Goal: Task Accomplishment & Management: Manage account settings

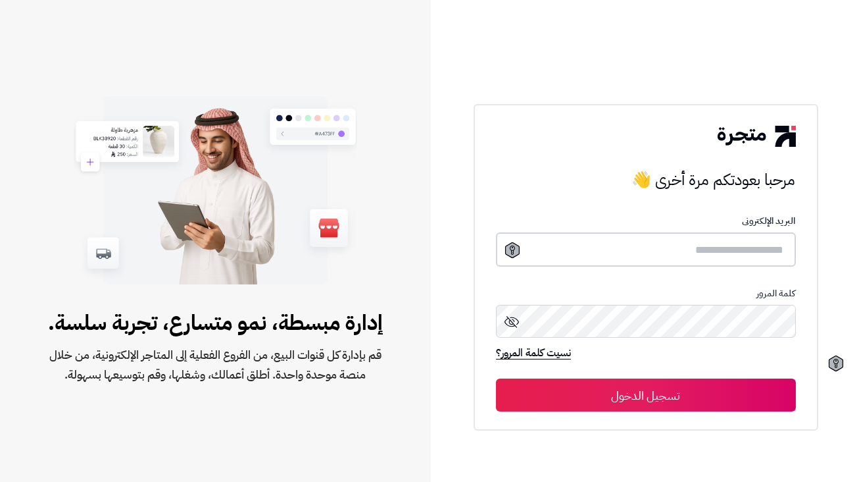
click at [703, 250] on input "text" at bounding box center [646, 249] width 300 height 35
type input "**********"
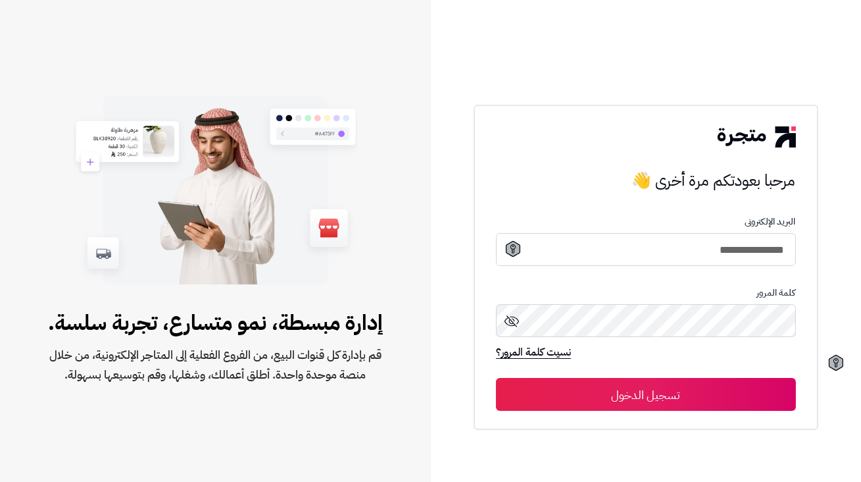
click at [513, 326] on icon at bounding box center [512, 321] width 16 height 16
click at [513, 326] on icon at bounding box center [512, 321] width 14 height 9
click at [586, 384] on button "تسجيل الدخول" at bounding box center [646, 394] width 300 height 33
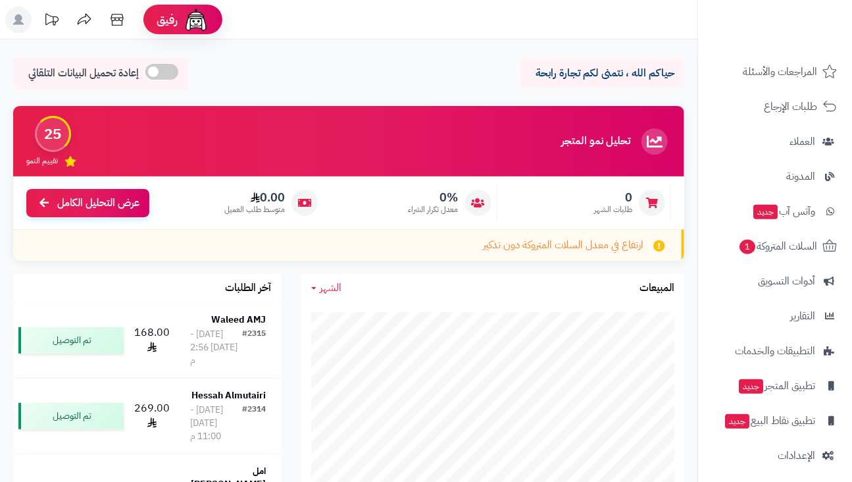
scroll to position [120, 0]
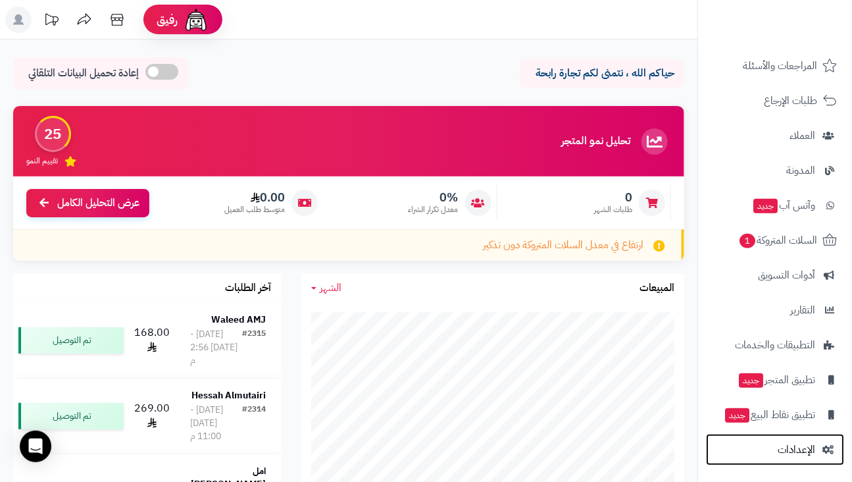
click at [803, 452] on span "الإعدادات" at bounding box center [797, 449] width 38 height 18
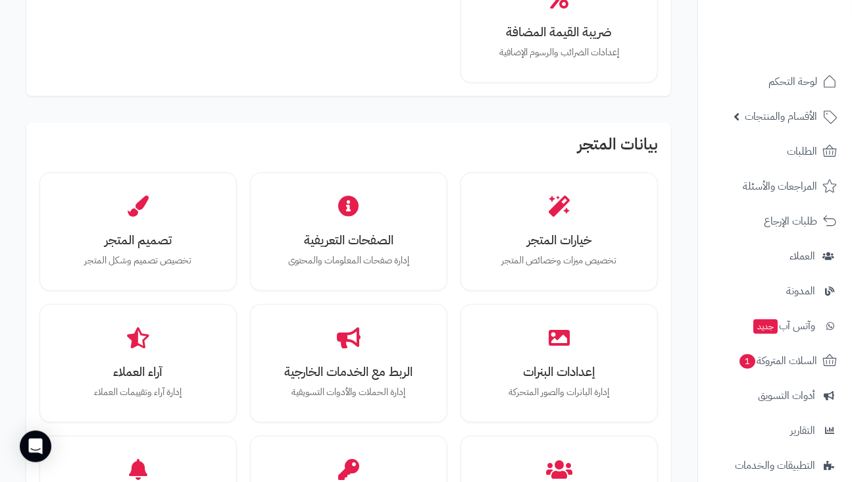
scroll to position [299, 0]
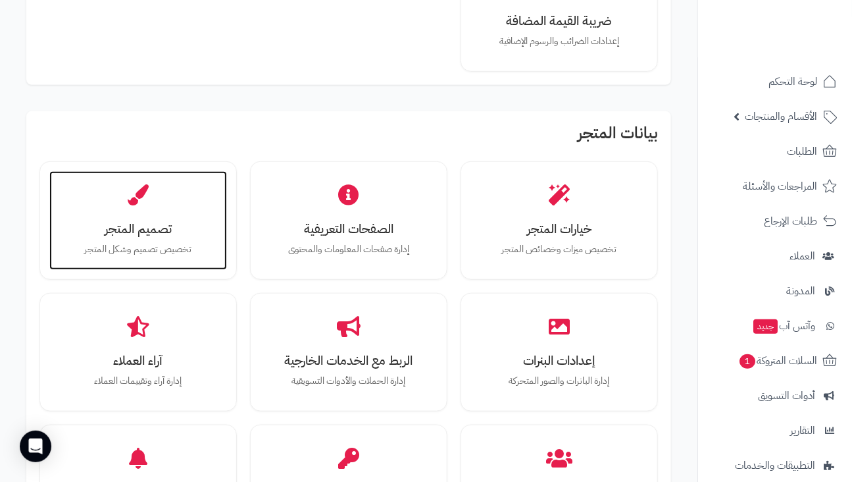
click at [201, 234] on h3 "تصميم المتجر" at bounding box center [138, 229] width 151 height 14
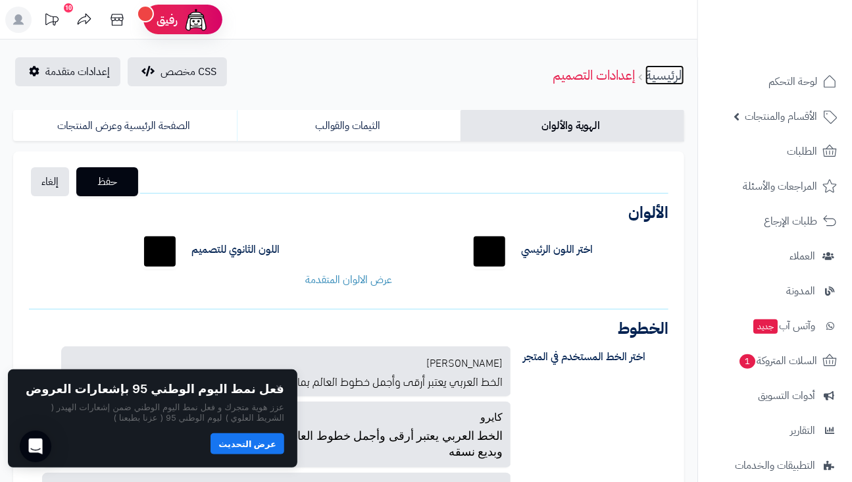
click at [658, 75] on link "الرئيسية" at bounding box center [665, 75] width 39 height 20
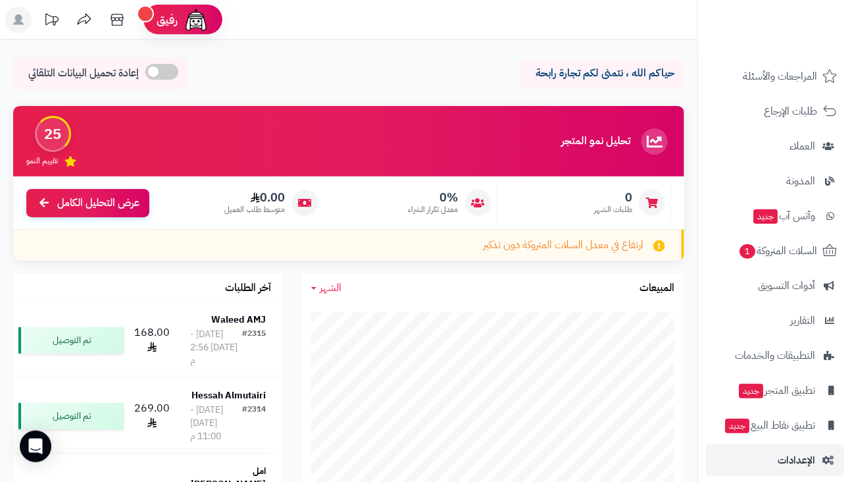
scroll to position [120, 0]
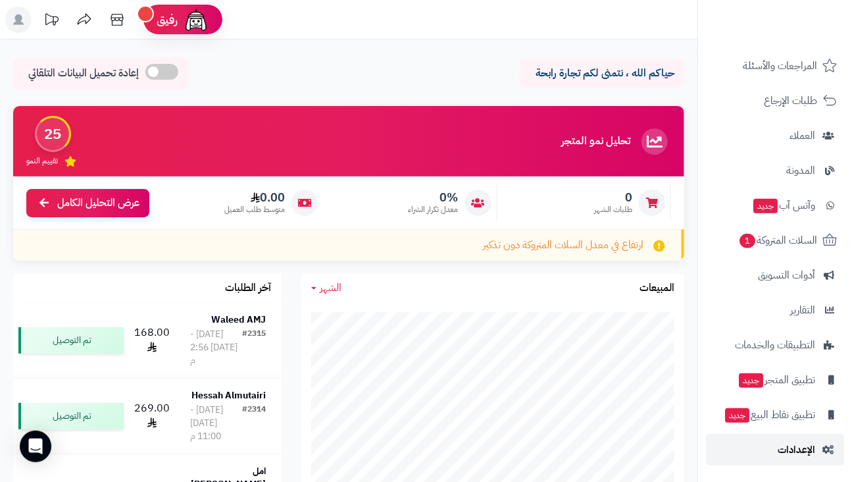
click at [784, 449] on span "الإعدادات" at bounding box center [797, 449] width 38 height 18
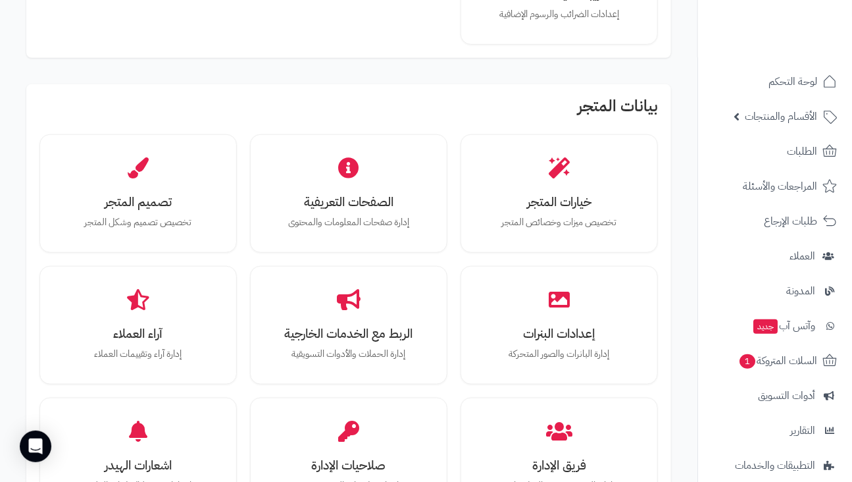
scroll to position [239, 0]
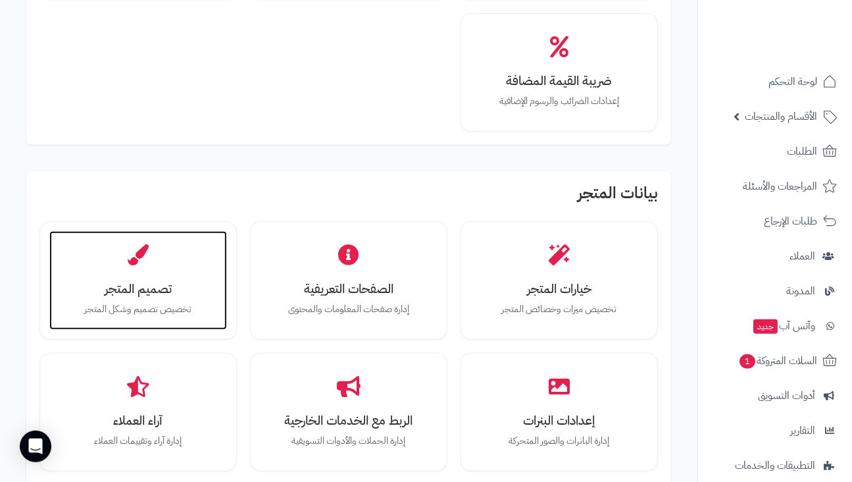
click at [194, 299] on div "تصميم المتجر تخصيص تصميم وشكل المتجر" at bounding box center [138, 280] width 178 height 99
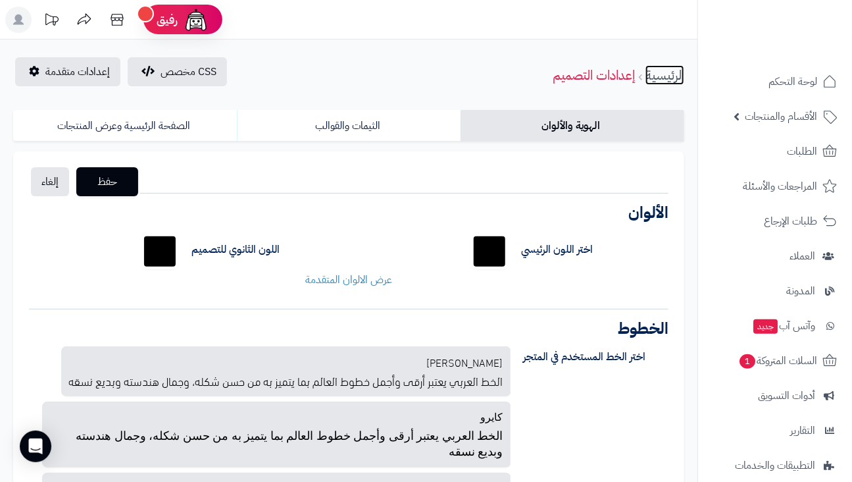
click at [664, 78] on link "الرئيسية" at bounding box center [665, 75] width 39 height 20
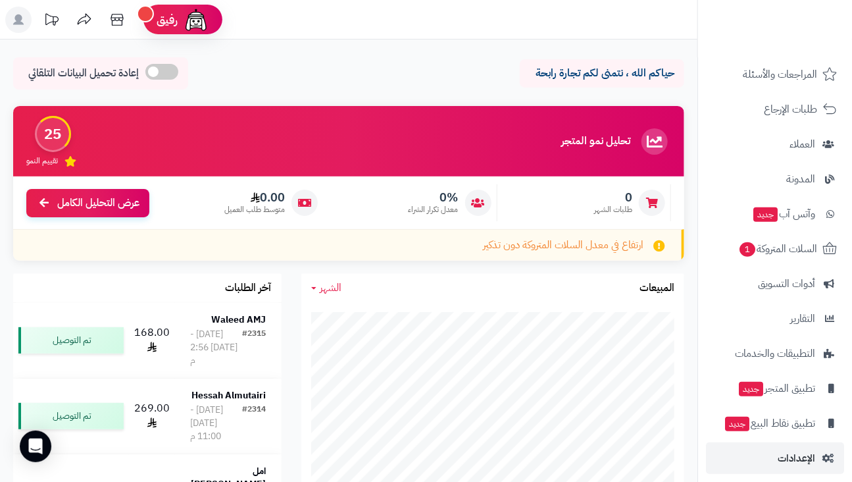
scroll to position [120, 0]
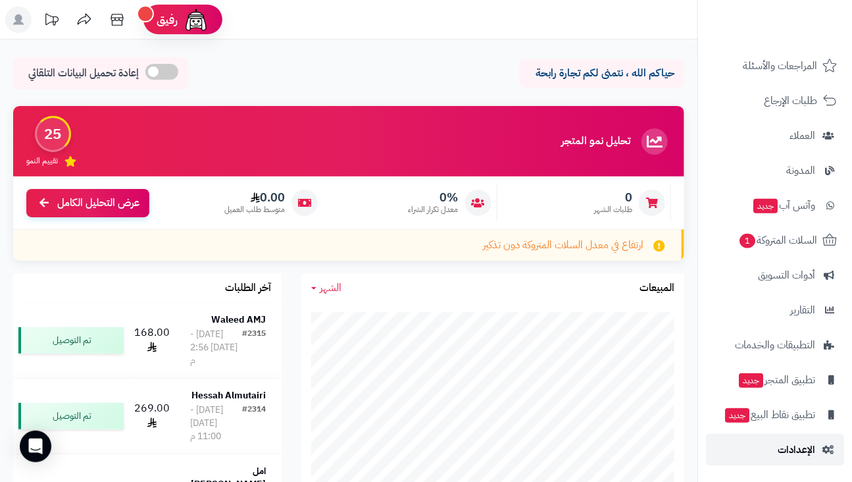
click at [800, 457] on span "الإعدادات" at bounding box center [797, 449] width 38 height 18
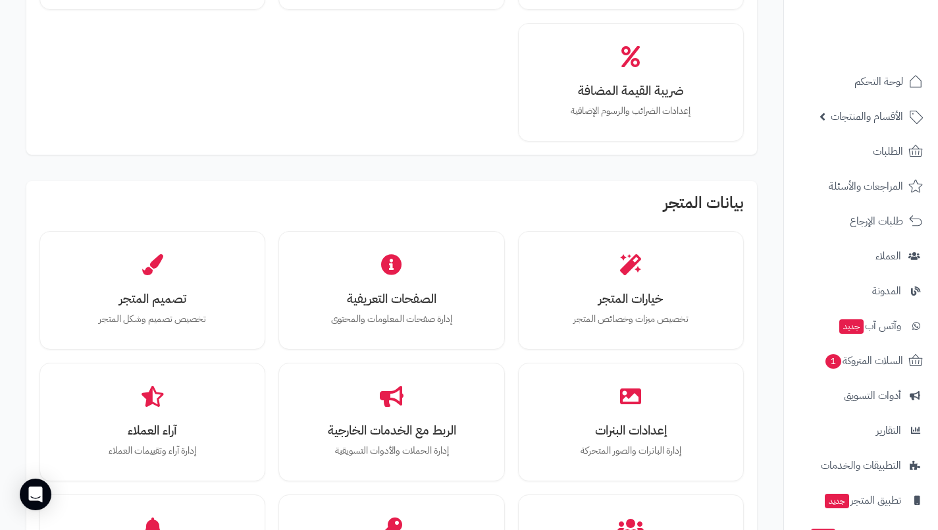
scroll to position [267, 0]
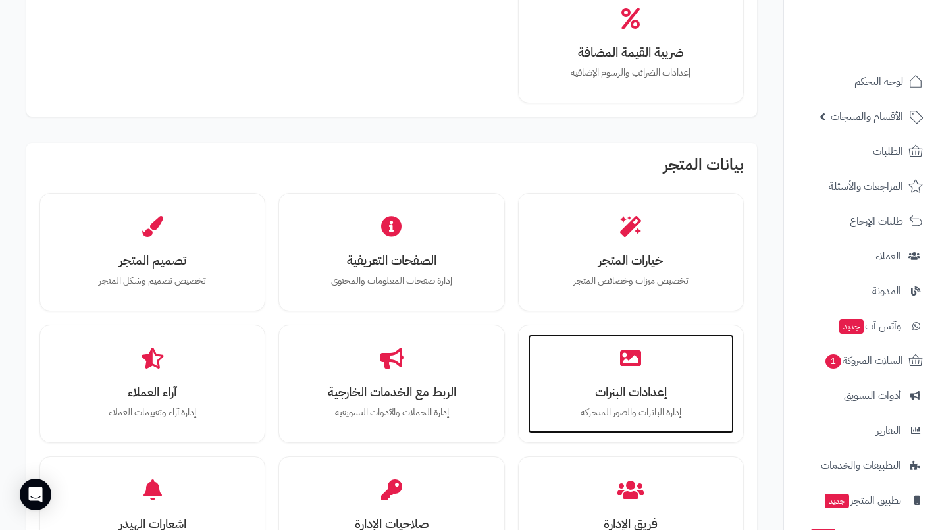
click at [554, 367] on div "إعدادات البنرات إدارة البانرات والصور المتحركة" at bounding box center [631, 383] width 206 height 99
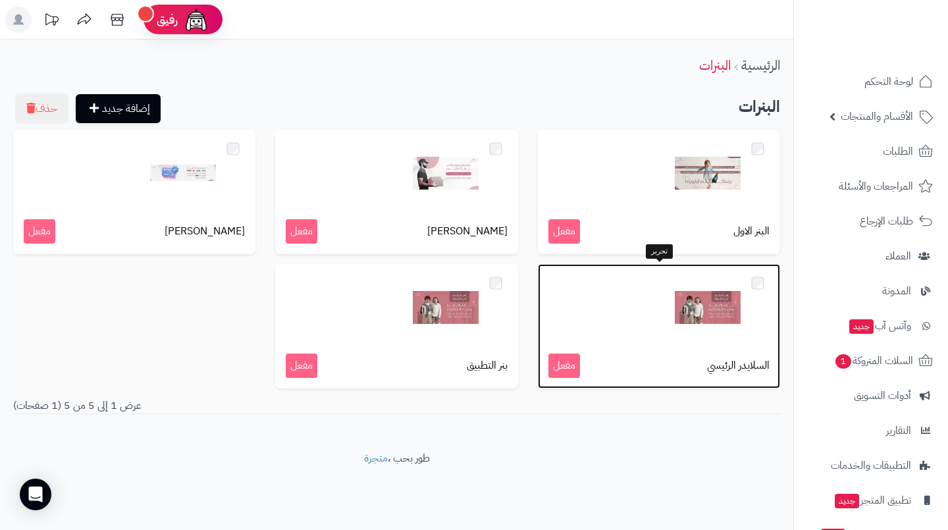
click at [677, 320] on img at bounding box center [708, 307] width 66 height 66
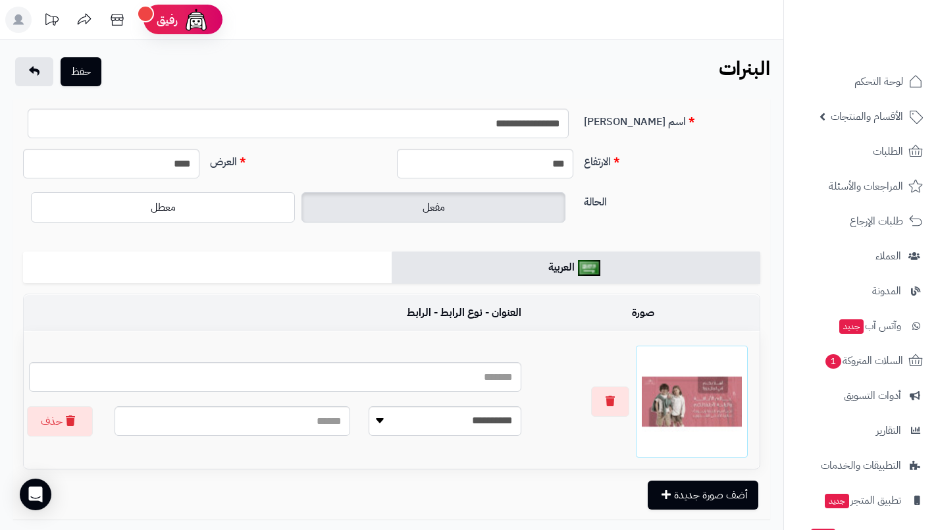
scroll to position [93, 0]
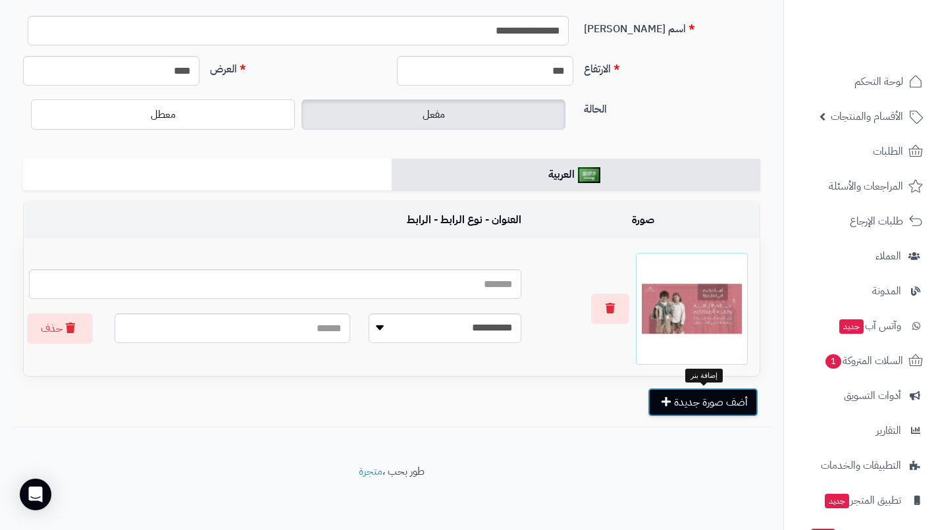
click at [686, 400] on button "أضف صورة جديدة" at bounding box center [703, 402] width 111 height 29
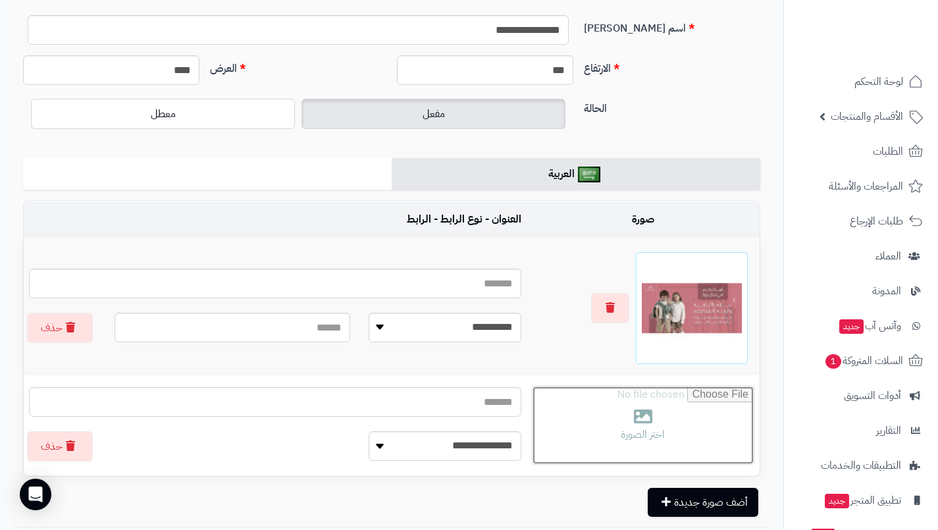
click at [660, 415] on input "file" at bounding box center [642, 425] width 221 height 78
click at [623, 436] on input "file" at bounding box center [642, 425] width 221 height 78
type input "**********"
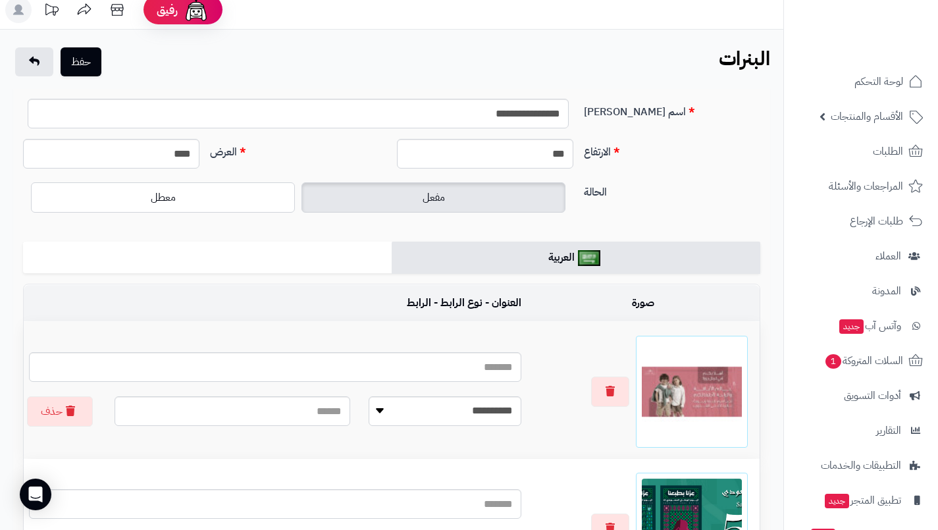
scroll to position [0, 0]
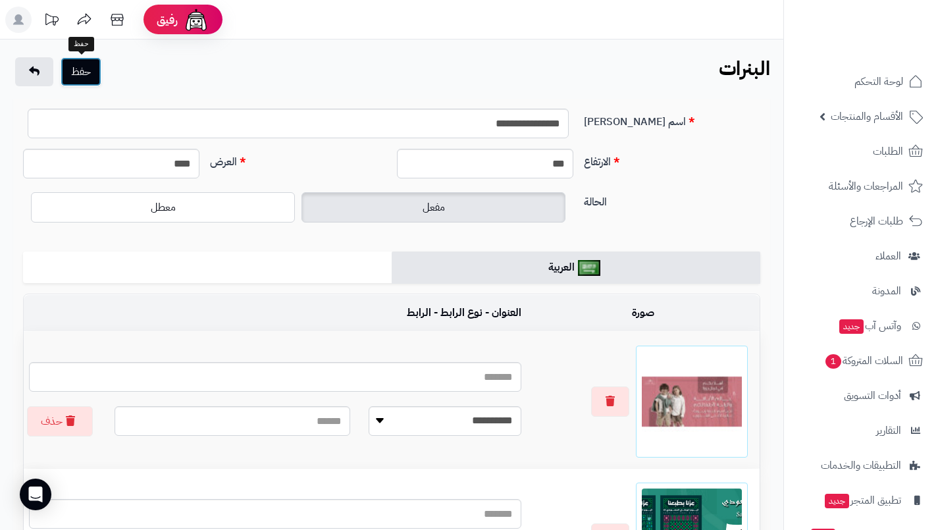
click at [86, 76] on button "حفظ" at bounding box center [81, 71] width 41 height 29
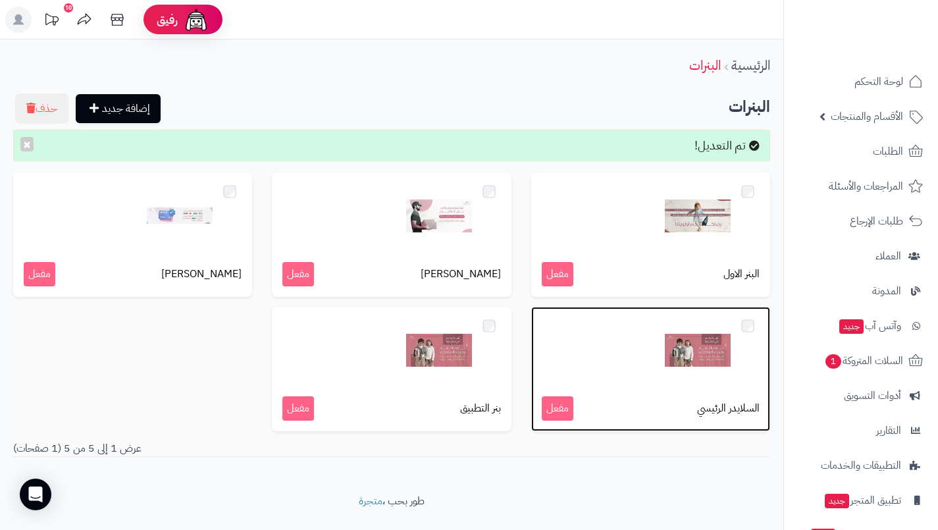
click at [662, 402] on p "السلايدر الرئيسي مفعل" at bounding box center [651, 408] width 218 height 24
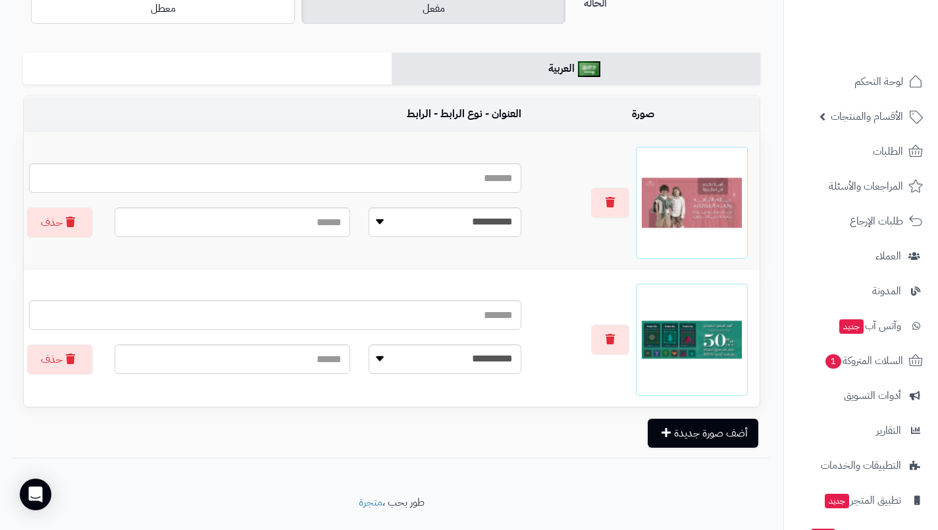
scroll to position [201, 0]
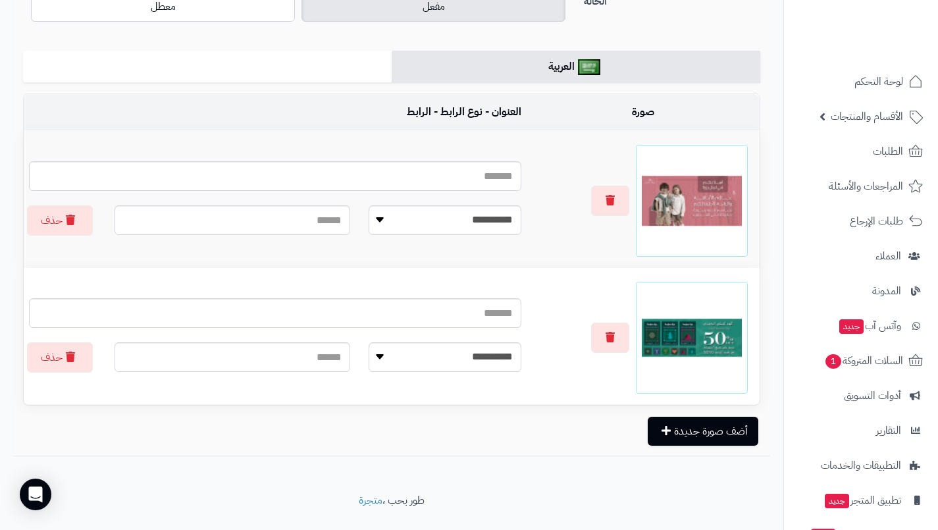
click at [712, 202] on img at bounding box center [692, 201] width 100 height 100
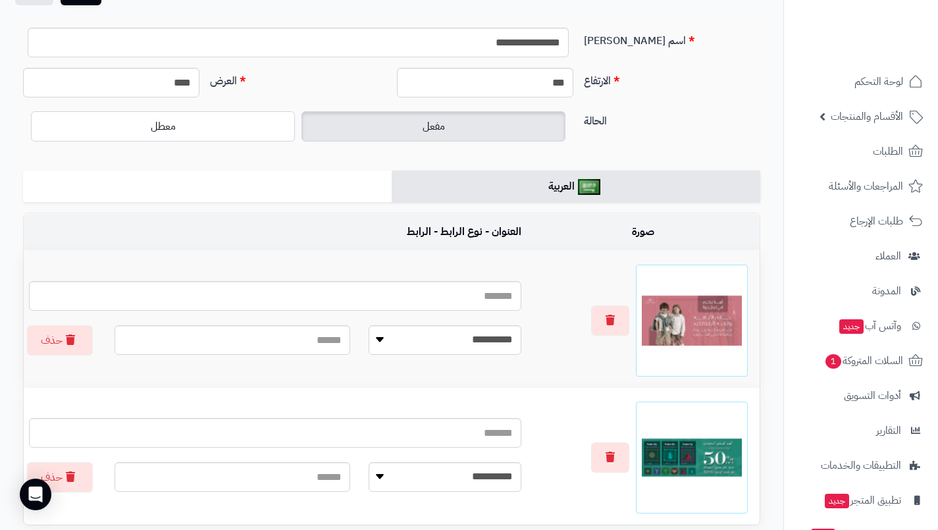
scroll to position [84, 0]
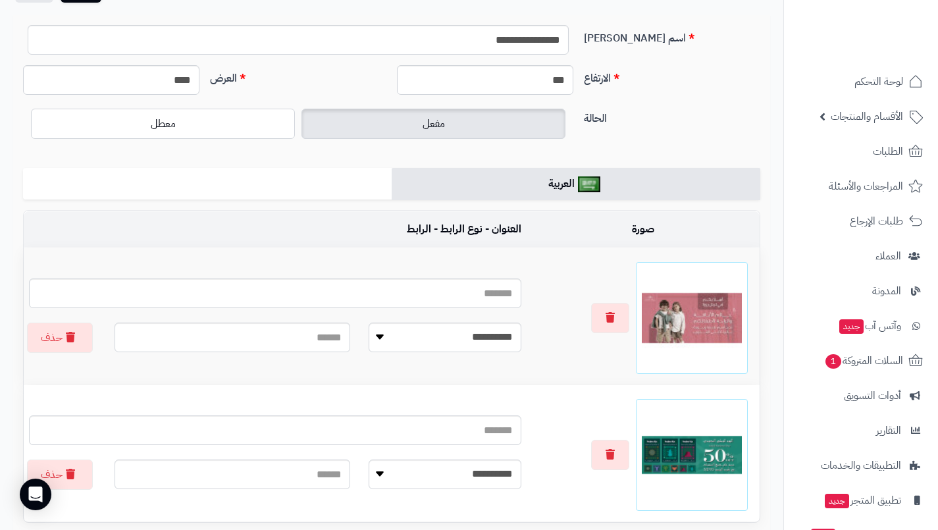
click at [698, 320] on img at bounding box center [692, 318] width 100 height 100
click at [706, 326] on img at bounding box center [692, 318] width 100 height 100
click at [703, 326] on img at bounding box center [692, 318] width 100 height 100
click at [700, 326] on img at bounding box center [692, 318] width 100 height 100
click at [697, 327] on img at bounding box center [692, 318] width 100 height 100
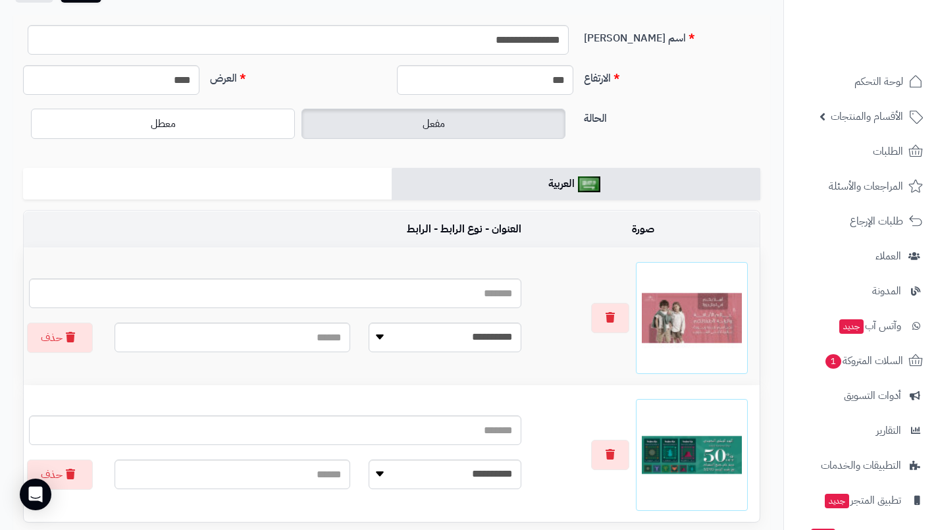
click at [696, 326] on img at bounding box center [692, 318] width 100 height 100
click at [693, 326] on img at bounding box center [692, 318] width 100 height 100
click at [705, 336] on img at bounding box center [692, 318] width 100 height 100
click at [704, 338] on img at bounding box center [692, 318] width 100 height 100
click at [739, 334] on img at bounding box center [692, 318] width 100 height 100
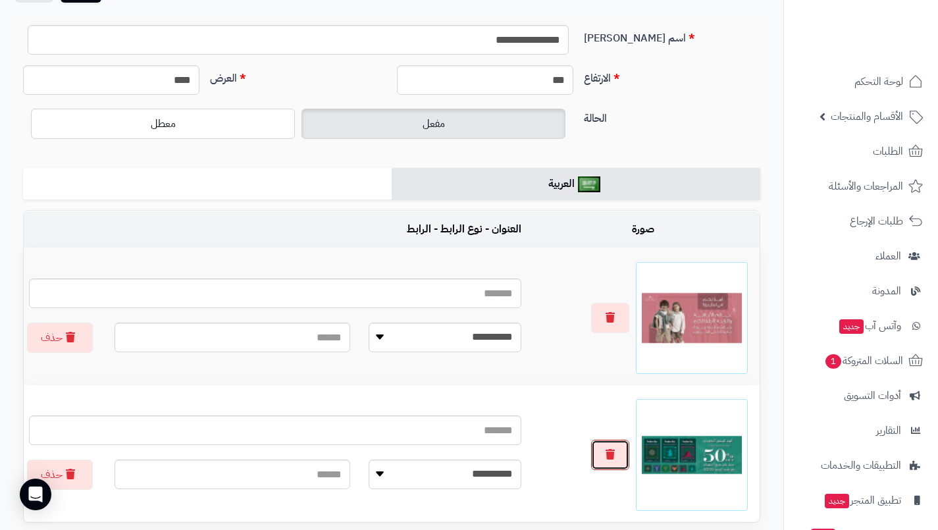
click at [593, 457] on button "button" at bounding box center [610, 455] width 38 height 30
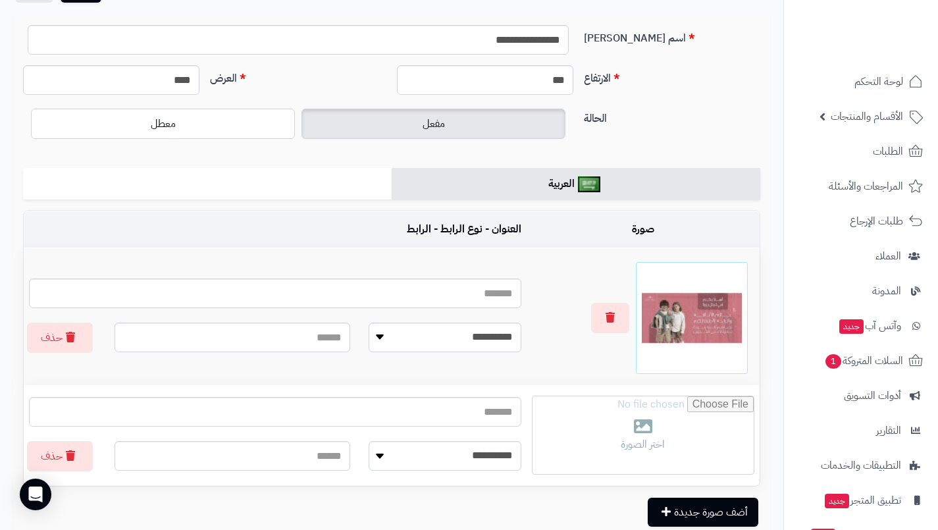
click at [713, 339] on img at bounding box center [692, 318] width 100 height 100
click at [717, 321] on img at bounding box center [692, 318] width 100 height 100
click at [711, 330] on img at bounding box center [692, 318] width 100 height 100
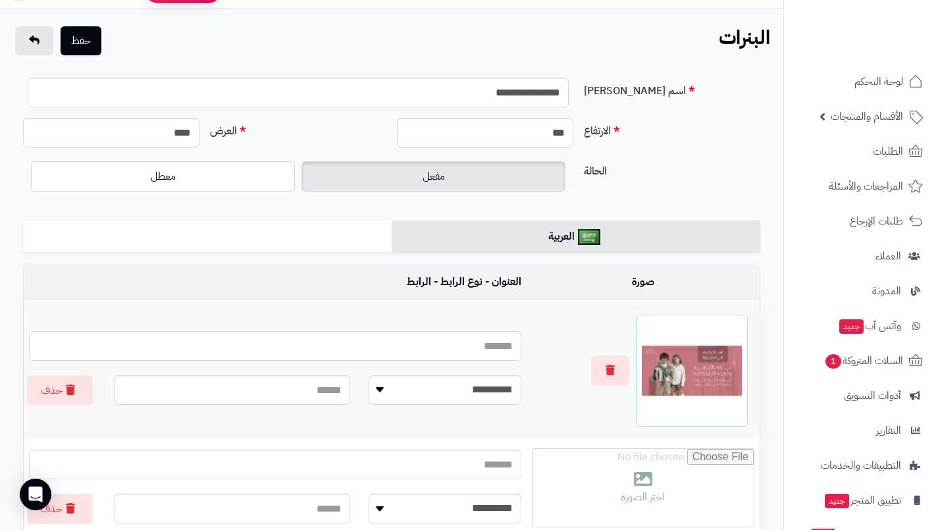
scroll to position [0, 0]
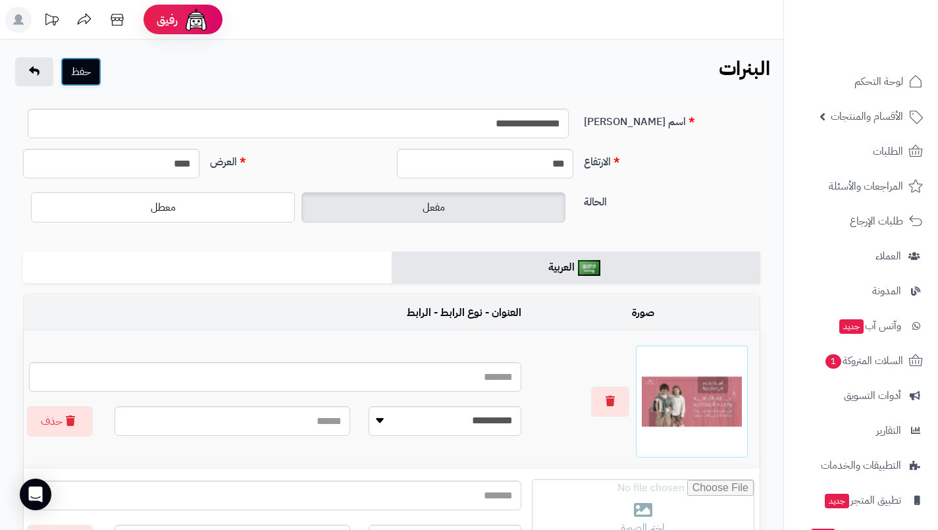
click at [88, 72] on button "حفظ" at bounding box center [81, 71] width 41 height 29
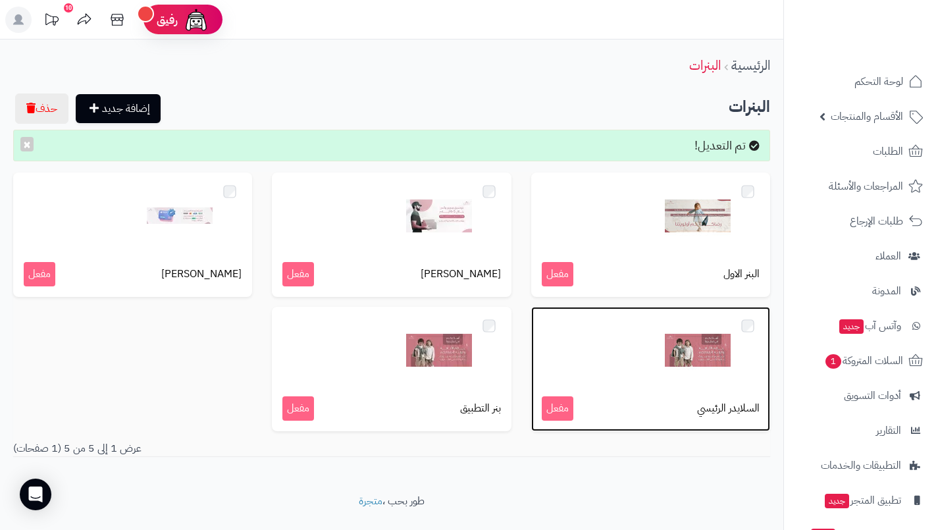
click at [684, 390] on div "السلايدر الرئيسي مفعل" at bounding box center [650, 369] width 239 height 124
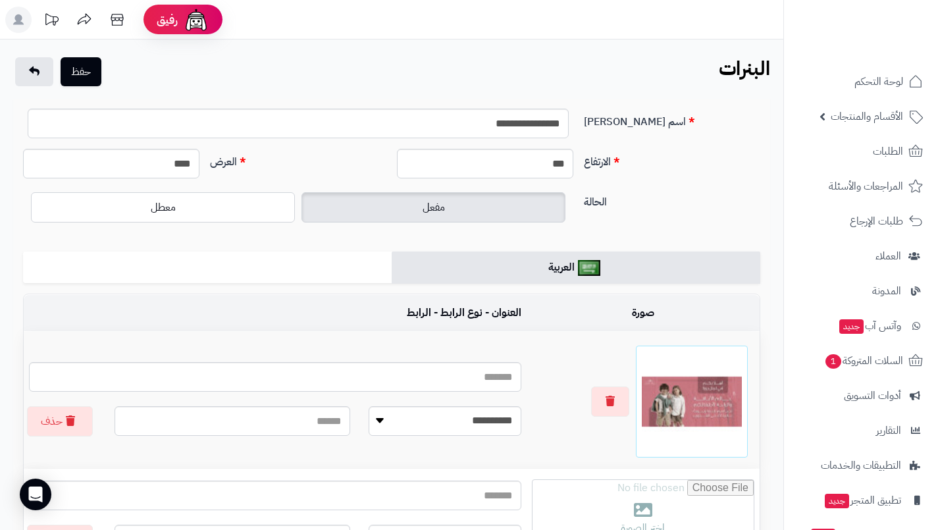
click at [705, 406] on img at bounding box center [692, 401] width 100 height 100
click at [706, 404] on img at bounding box center [692, 401] width 100 height 100
click at [698, 408] on img at bounding box center [692, 401] width 100 height 100
click at [704, 411] on img at bounding box center [692, 401] width 100 height 100
click at [702, 409] on img at bounding box center [692, 401] width 100 height 100
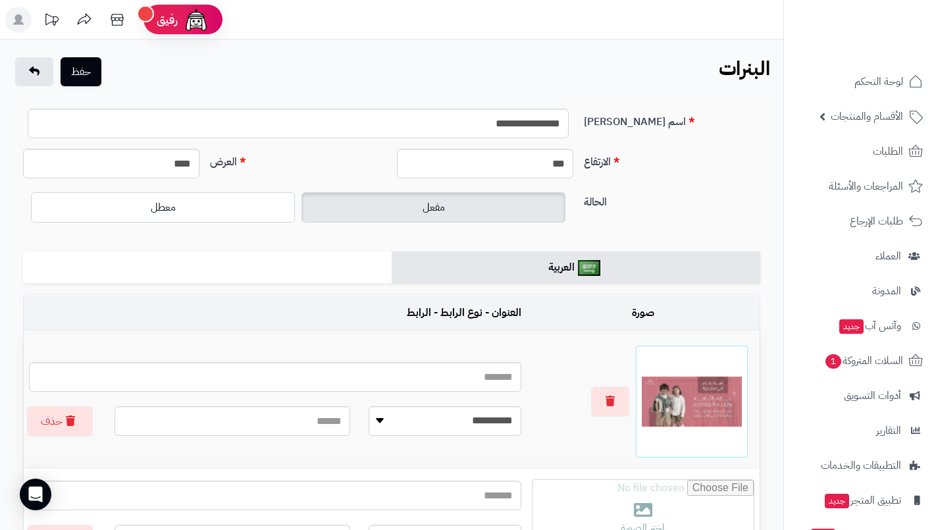
click at [702, 413] on img at bounding box center [692, 401] width 100 height 100
click at [700, 411] on img at bounding box center [692, 401] width 100 height 100
click at [696, 407] on img at bounding box center [692, 401] width 100 height 100
click at [700, 409] on img at bounding box center [692, 401] width 100 height 100
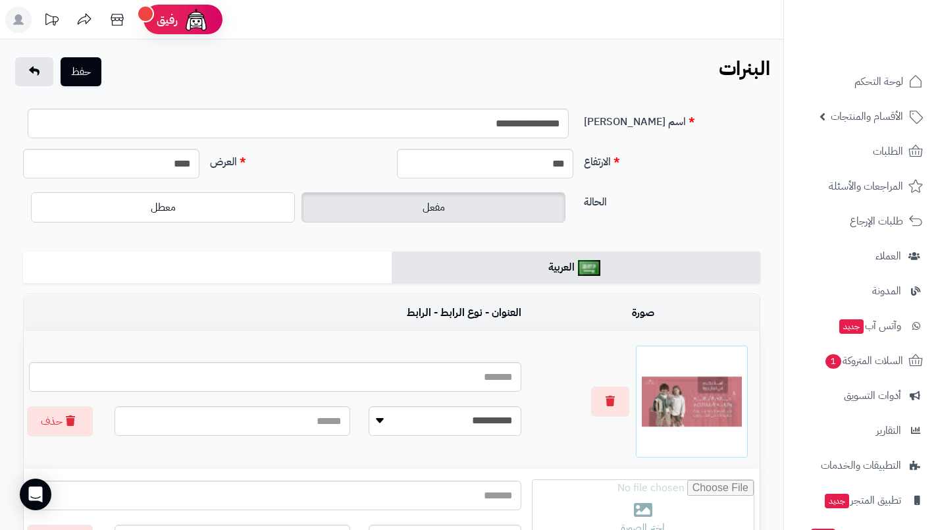
click at [709, 411] on img at bounding box center [692, 401] width 100 height 100
click at [707, 409] on img at bounding box center [692, 401] width 100 height 100
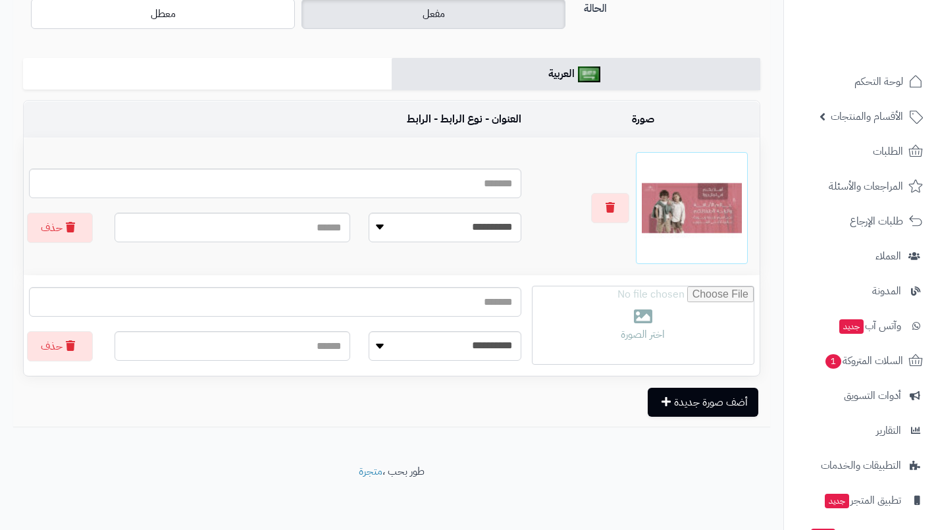
scroll to position [195, 0]
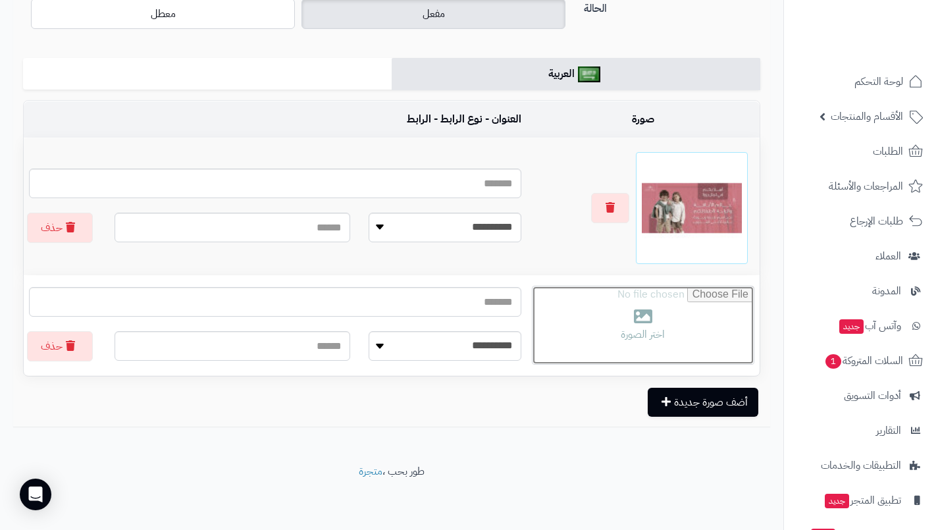
click at [608, 330] on input "file" at bounding box center [642, 325] width 221 height 78
click at [580, 309] on input "file" at bounding box center [642, 325] width 221 height 78
click at [624, 317] on input "file" at bounding box center [642, 325] width 221 height 78
type input "**********"
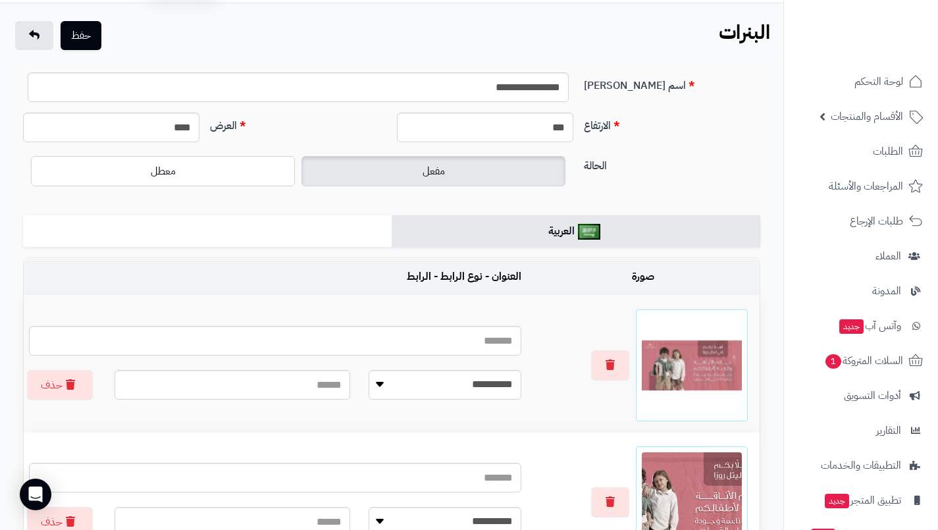
scroll to position [0, 0]
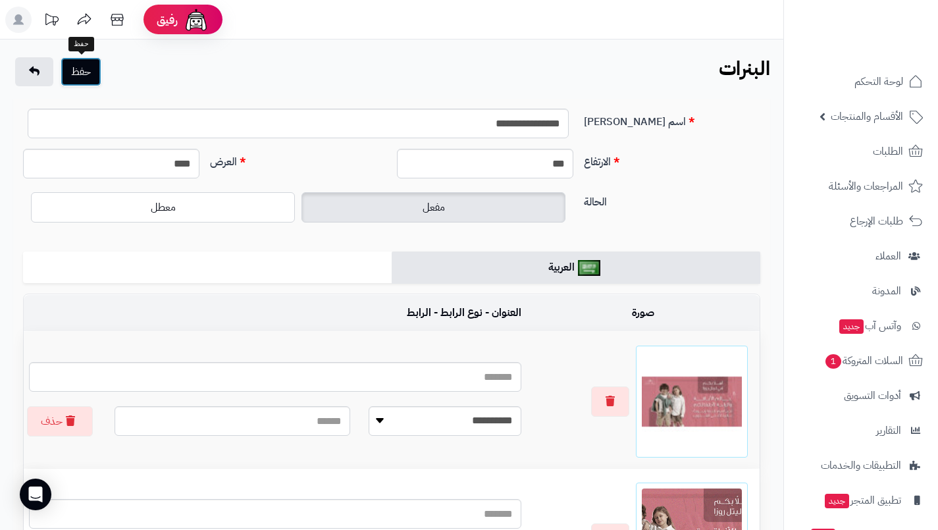
click at [79, 78] on button "حفظ" at bounding box center [81, 71] width 41 height 29
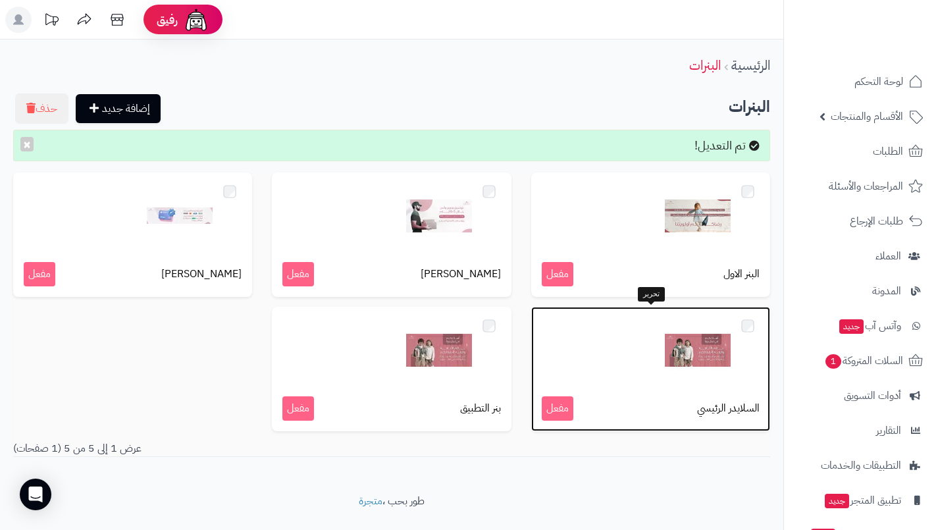
click at [584, 361] on div at bounding box center [651, 350] width 218 height 66
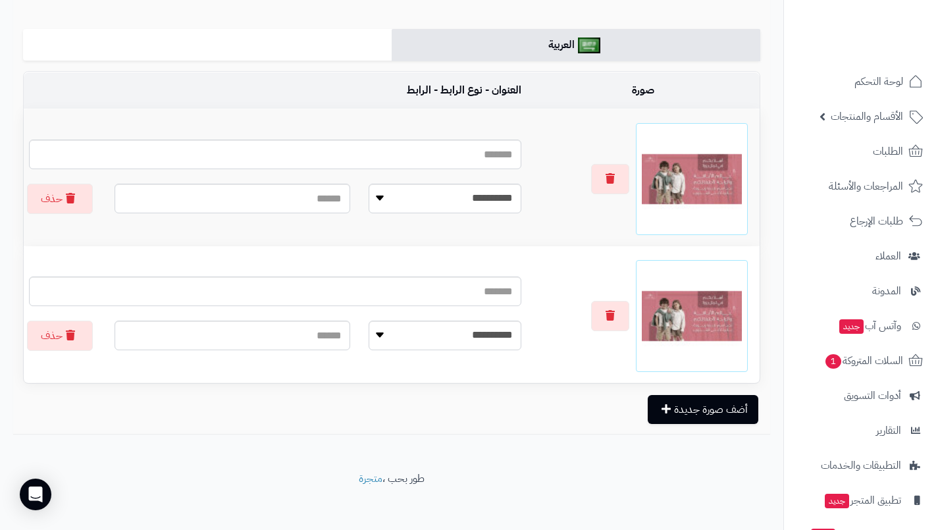
scroll to position [231, 0]
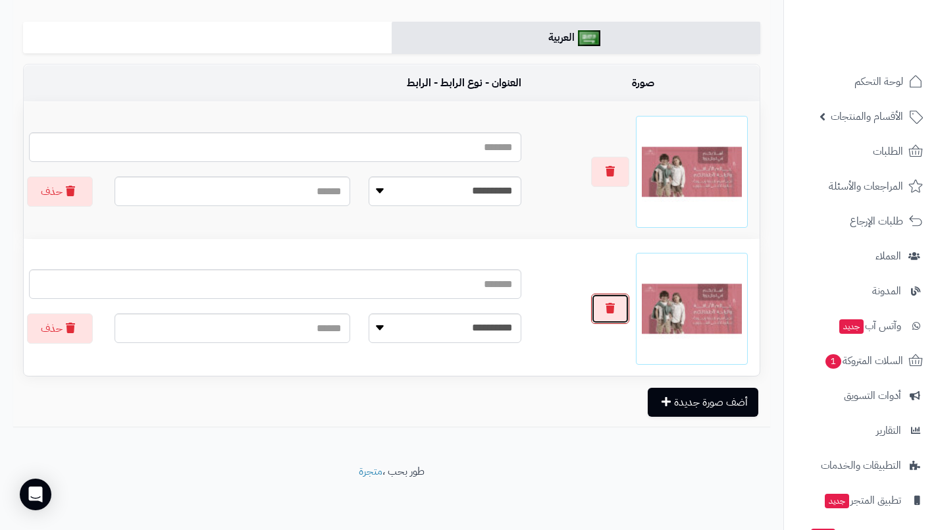
click at [605, 313] on button "button" at bounding box center [610, 308] width 38 height 30
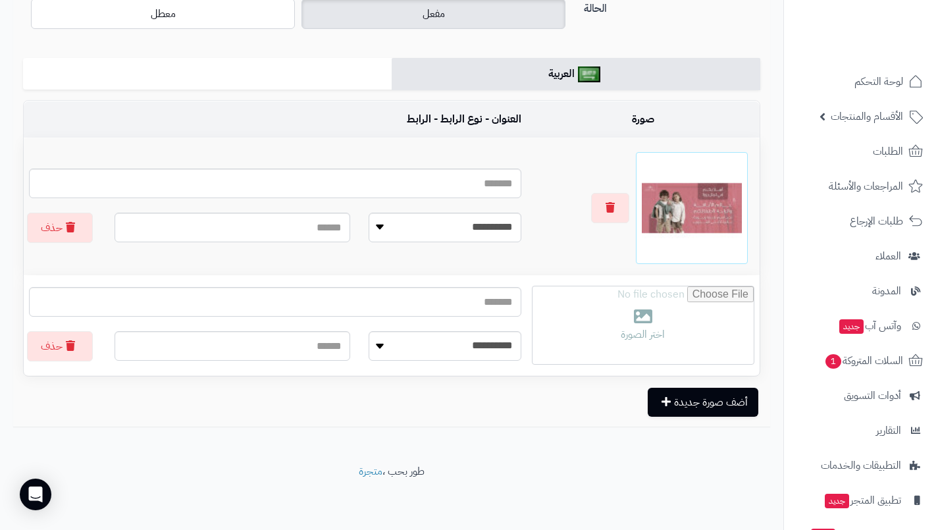
scroll to position [195, 0]
click at [633, 332] on input "file" at bounding box center [642, 325] width 221 height 78
click at [630, 337] on input "file" at bounding box center [642, 325] width 221 height 78
type input "**********"
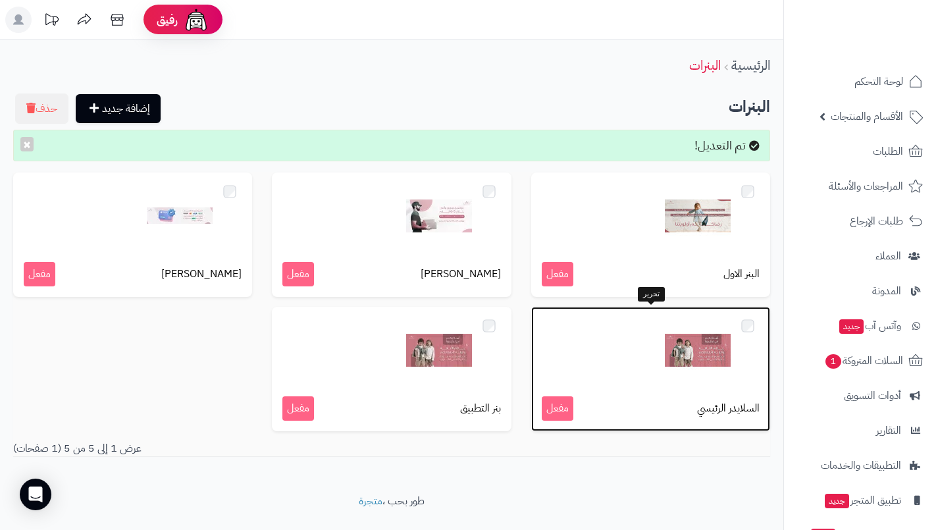
click at [605, 353] on div at bounding box center [651, 350] width 218 height 66
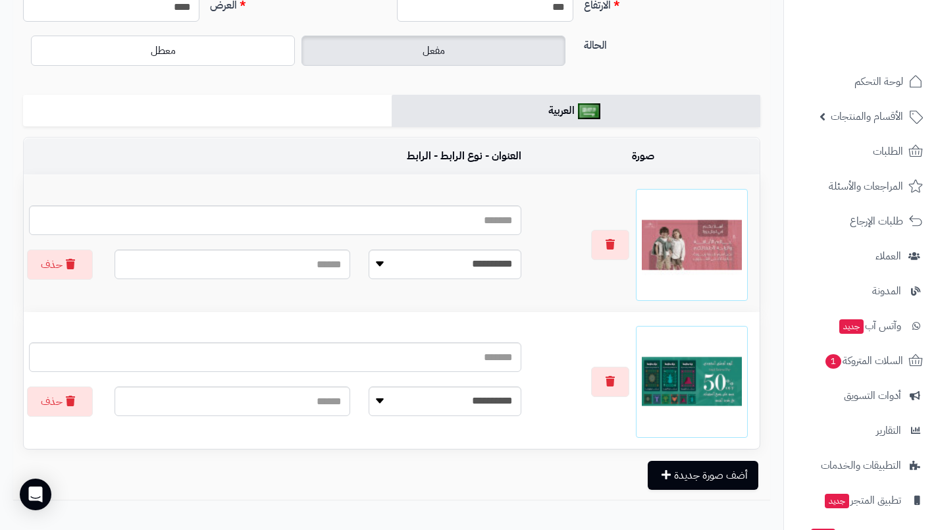
scroll to position [197, 0]
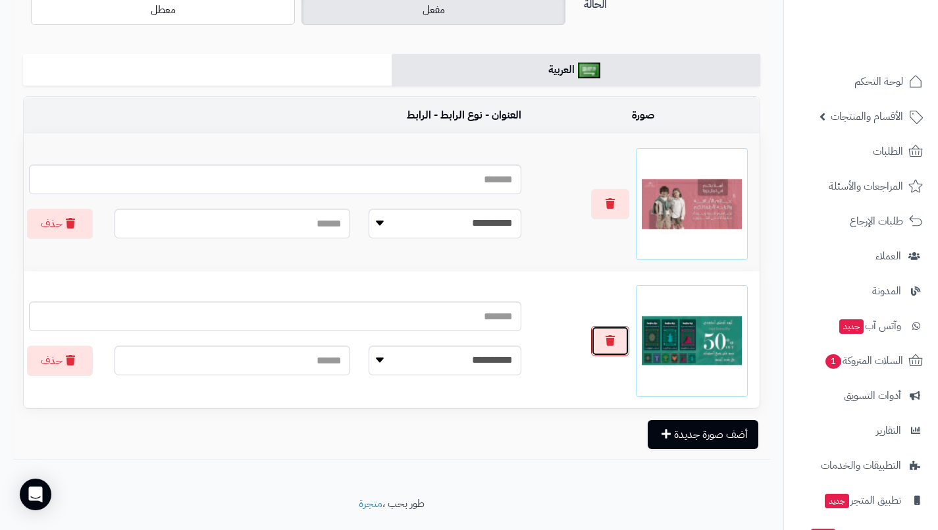
click at [607, 347] on button "button" at bounding box center [610, 341] width 38 height 30
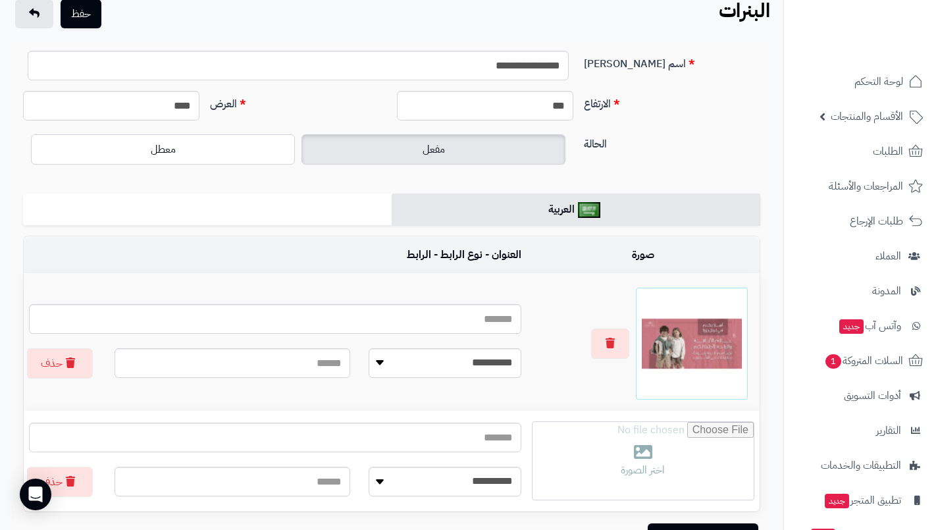
scroll to position [0, 0]
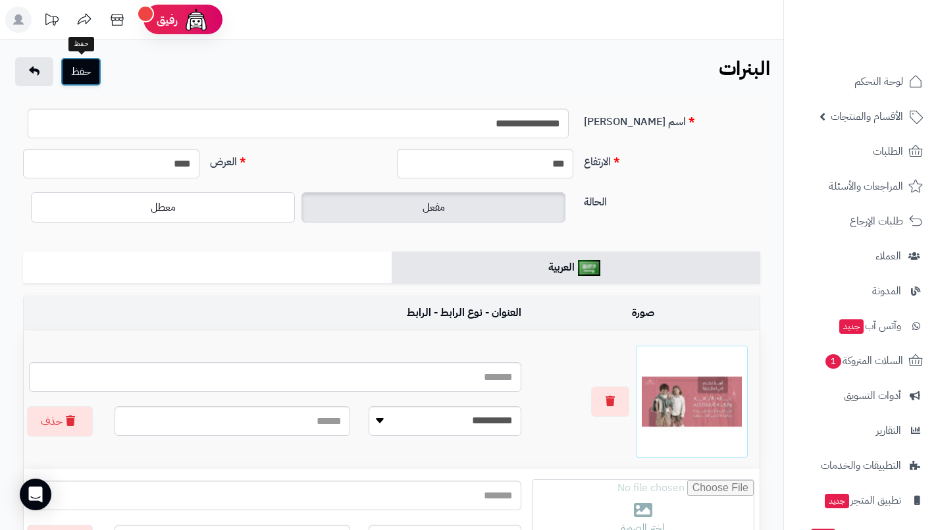
click at [84, 69] on button "حفظ" at bounding box center [81, 71] width 41 height 29
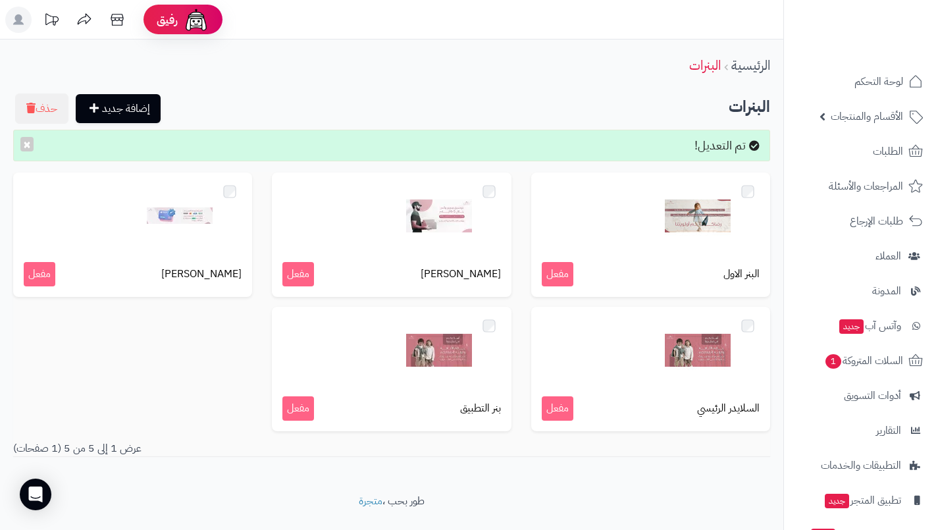
click at [619, 474] on div "الرئيسية البنرات إضافة جديد حذف البنرات تم التعديل! × البنر الاول مفعل [PERSON_…" at bounding box center [391, 266] width 783 height 454
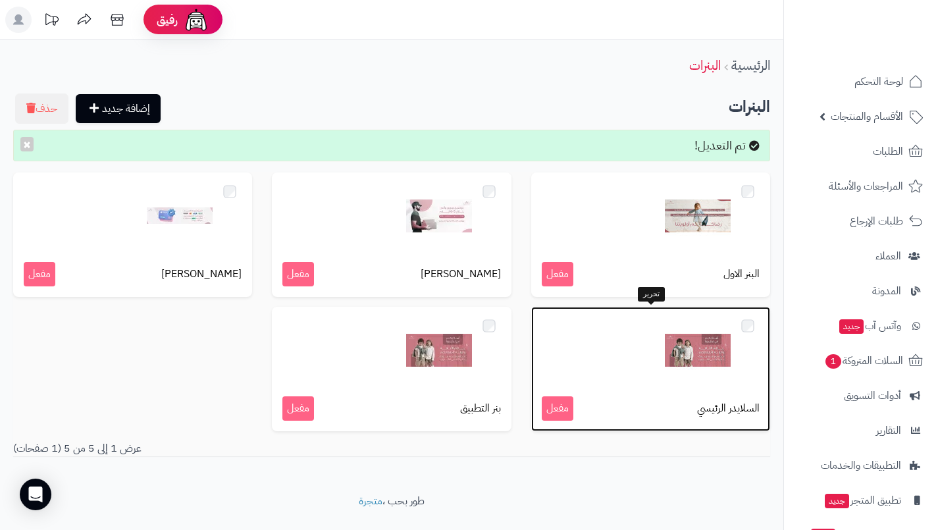
click at [619, 347] on div at bounding box center [651, 350] width 218 height 66
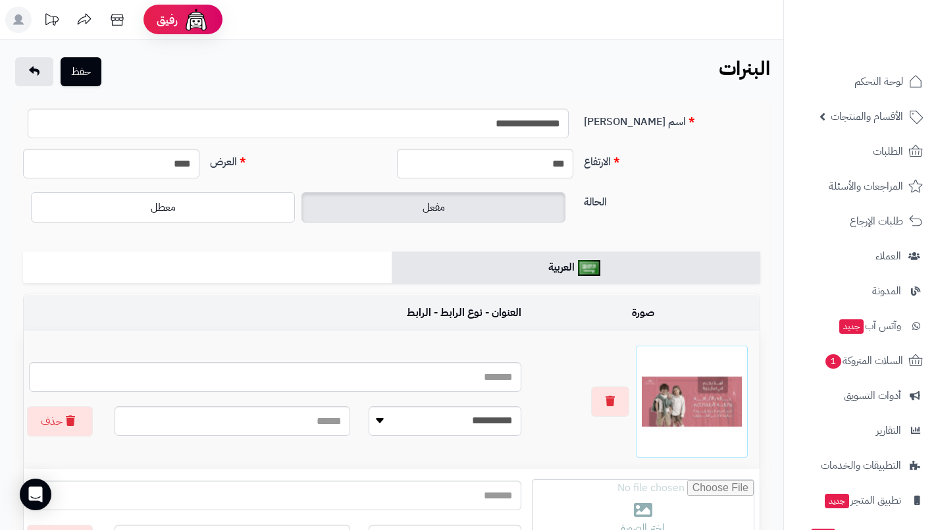
scroll to position [132, 0]
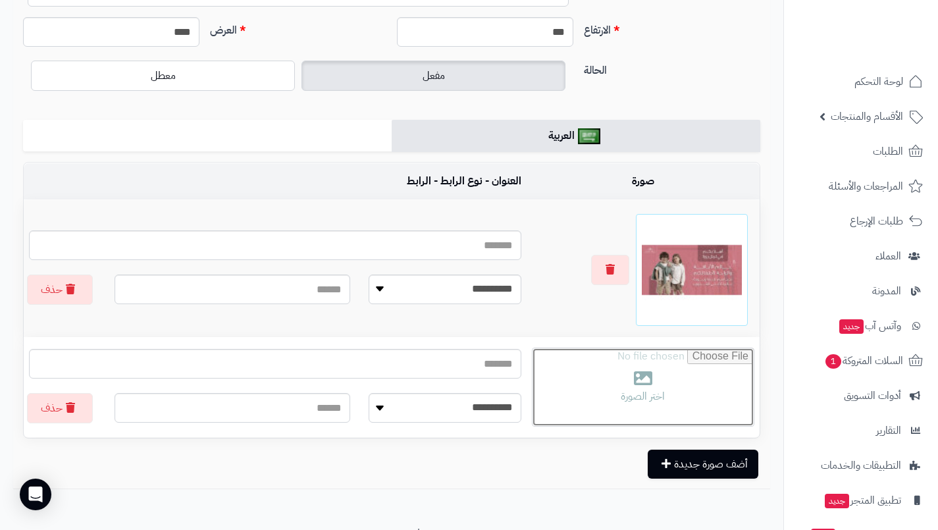
click at [605, 405] on input "file" at bounding box center [642, 387] width 221 height 78
type input "**********"
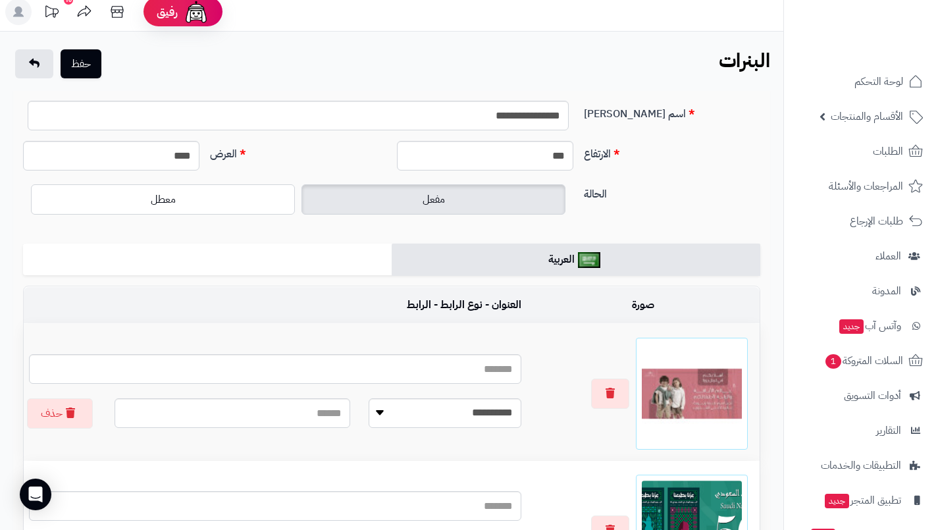
scroll to position [0, 0]
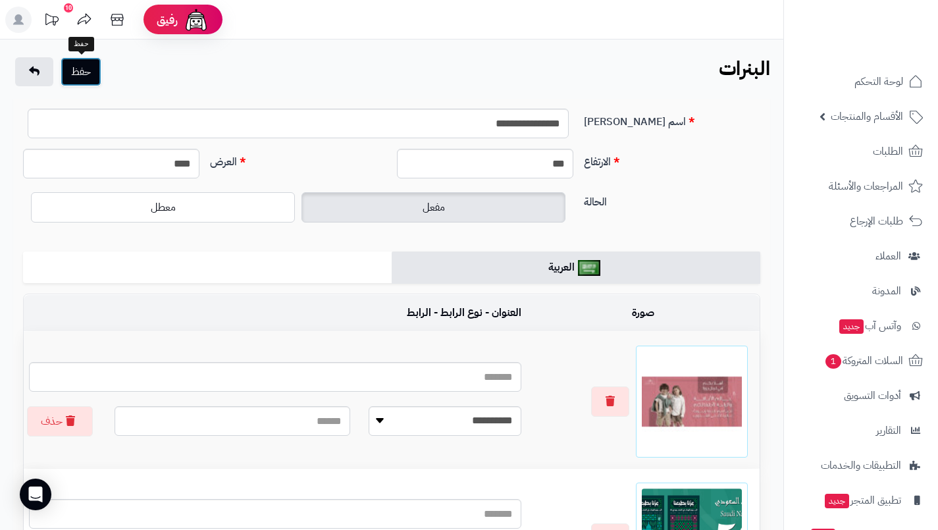
click at [93, 78] on button "حفظ" at bounding box center [81, 71] width 41 height 29
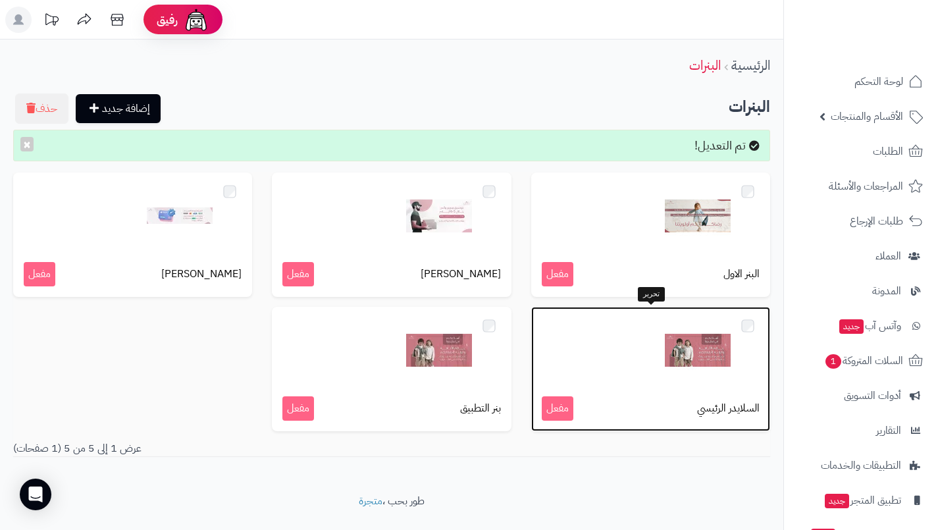
click at [635, 356] on div at bounding box center [651, 350] width 218 height 66
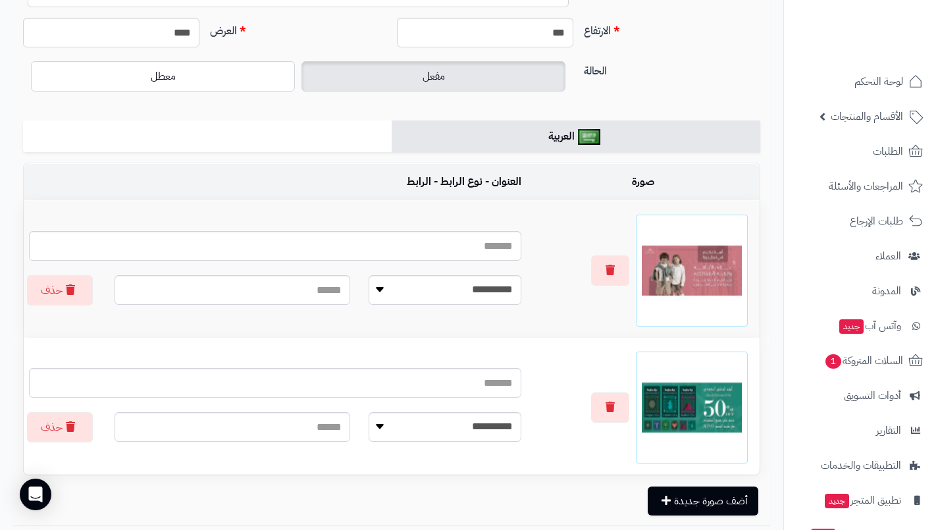
scroll to position [132, 0]
click at [616, 409] on button "button" at bounding box center [610, 407] width 38 height 30
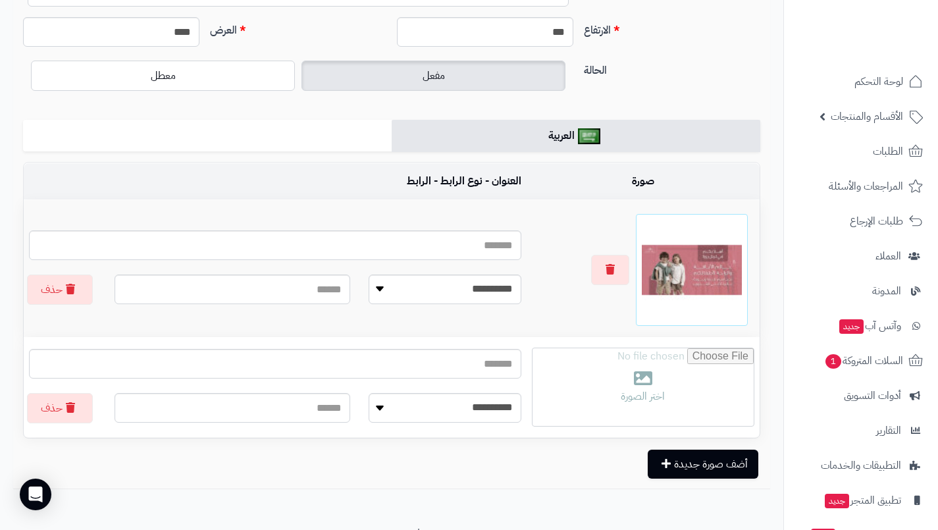
scroll to position [0, 0]
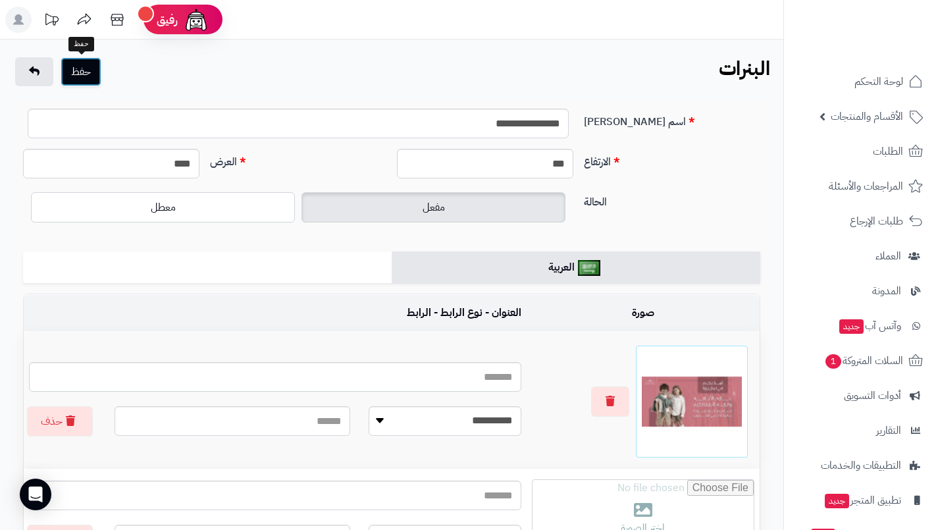
click at [89, 78] on button "حفظ" at bounding box center [81, 71] width 41 height 29
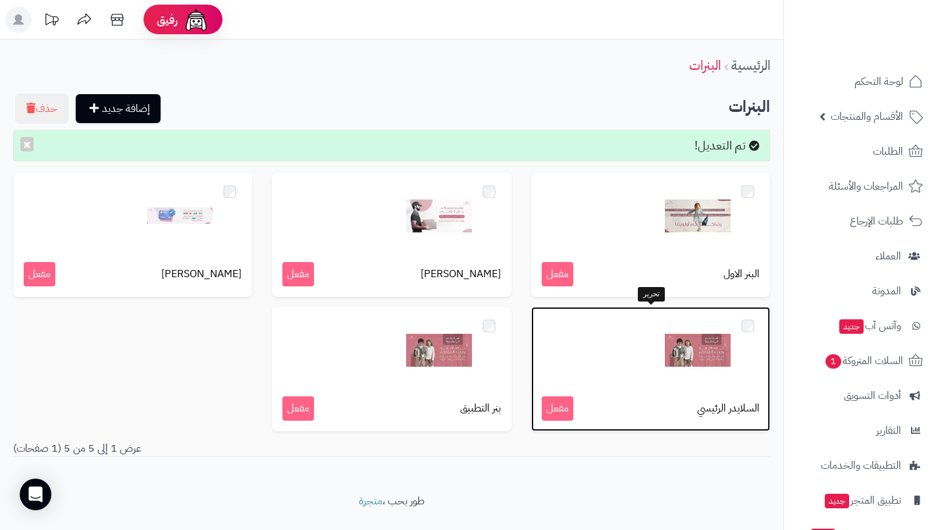
click at [597, 374] on div at bounding box center [651, 350] width 218 height 66
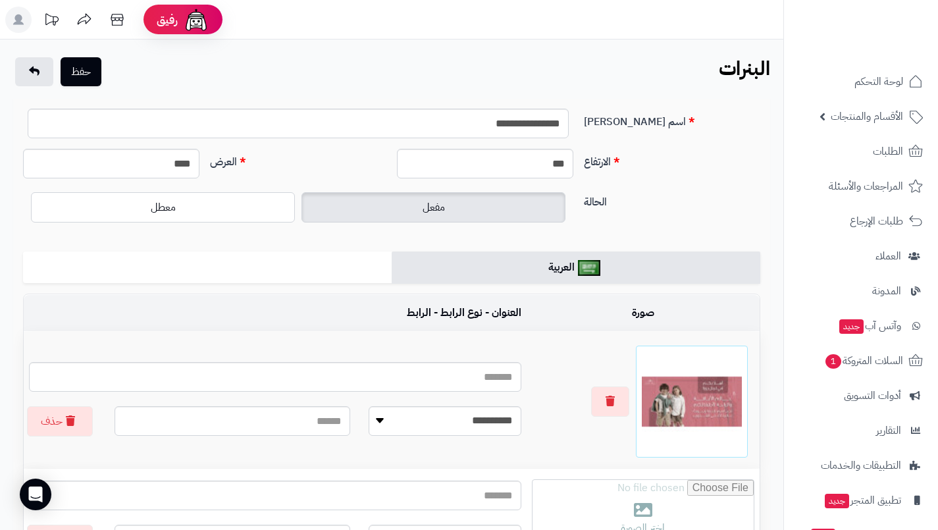
click at [884, 117] on span "الأقسام والمنتجات" at bounding box center [866, 116] width 72 height 18
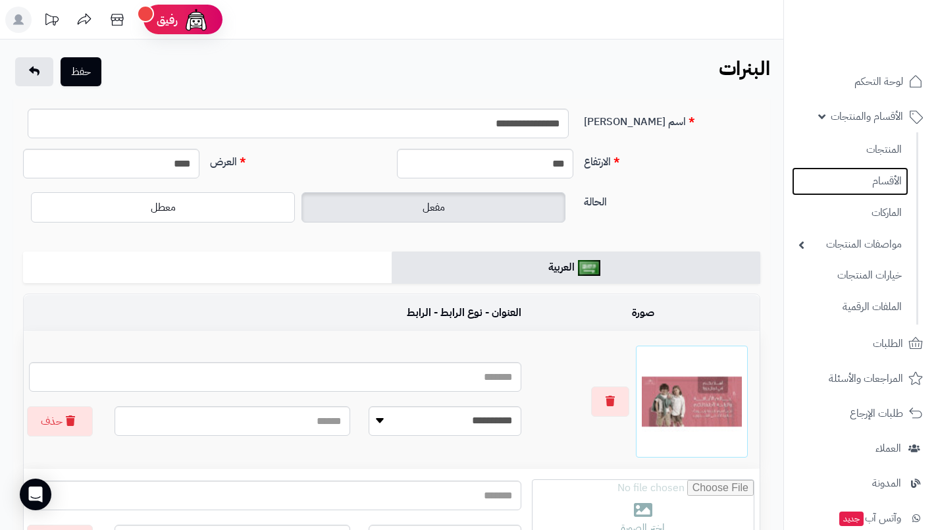
click at [891, 177] on link "الأقسام" at bounding box center [850, 181] width 116 height 28
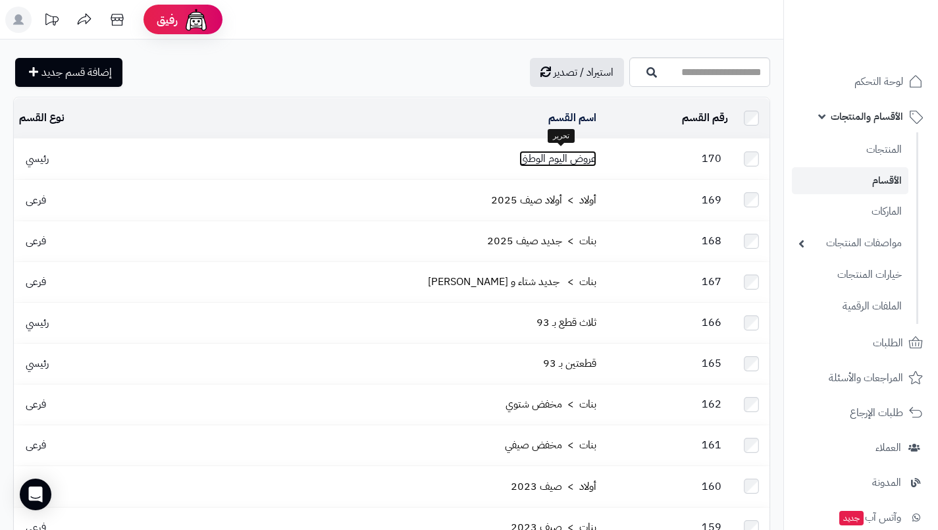
click at [576, 157] on link "عروض اليوم الوطني" at bounding box center [557, 159] width 77 height 16
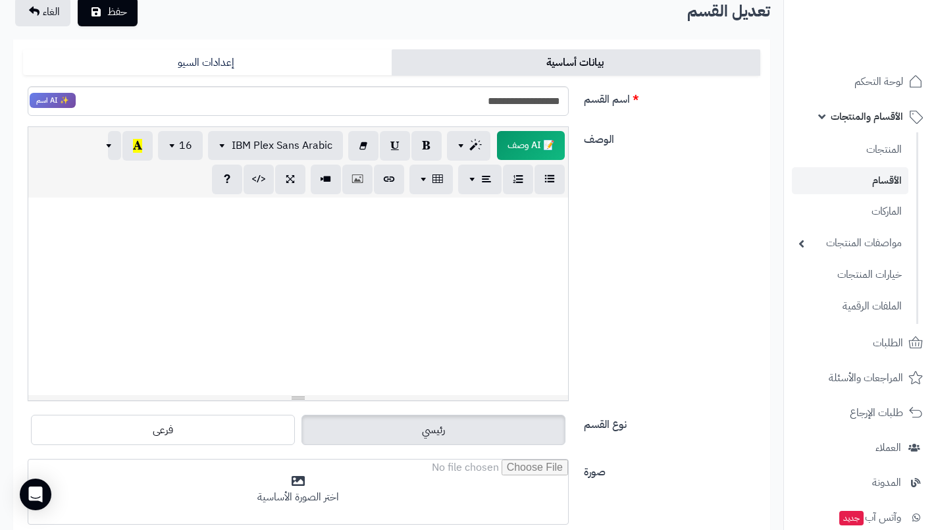
scroll to position [132, 0]
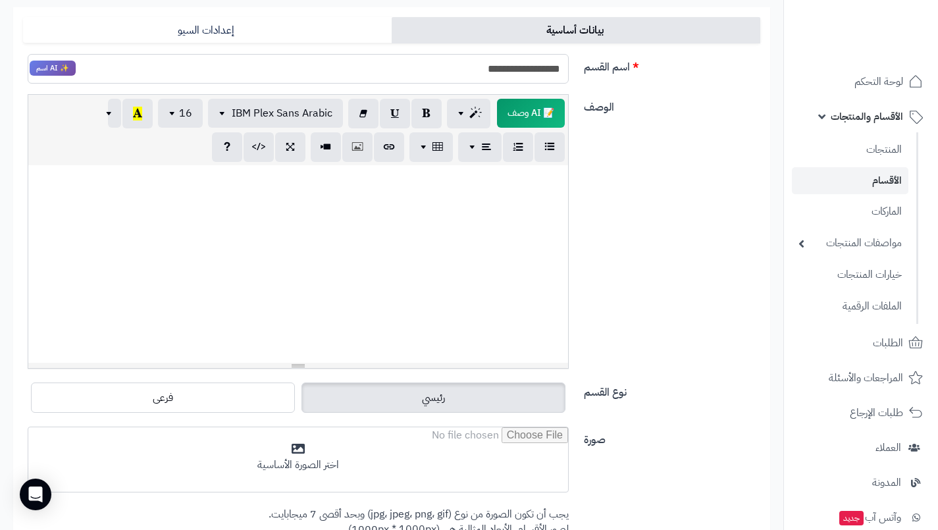
click at [548, 72] on input "**********" at bounding box center [298, 69] width 541 height 30
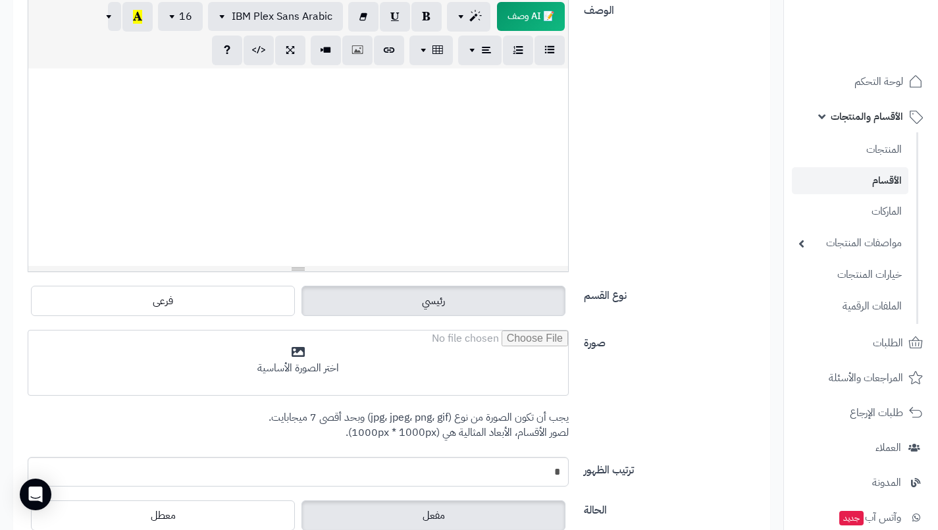
scroll to position [355, 0]
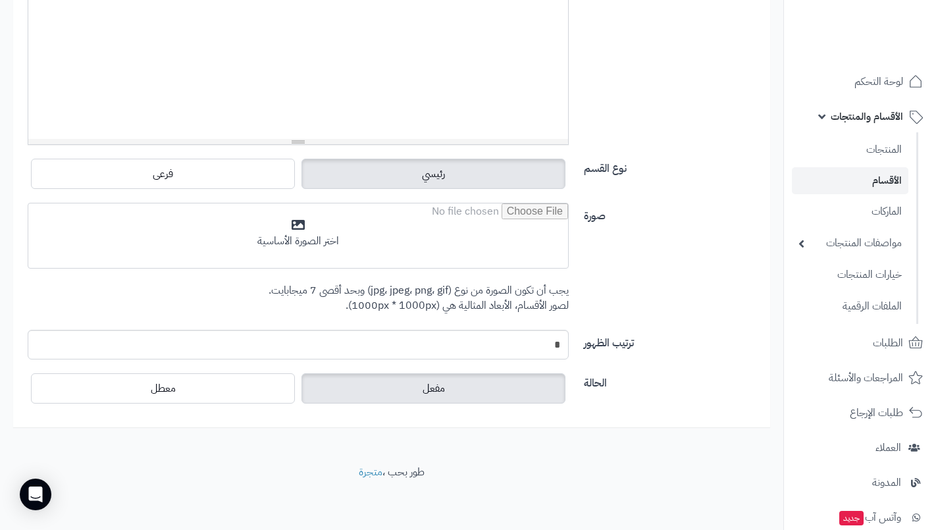
type input "**********"
click at [293, 226] on input "file" at bounding box center [298, 236] width 540 height 66
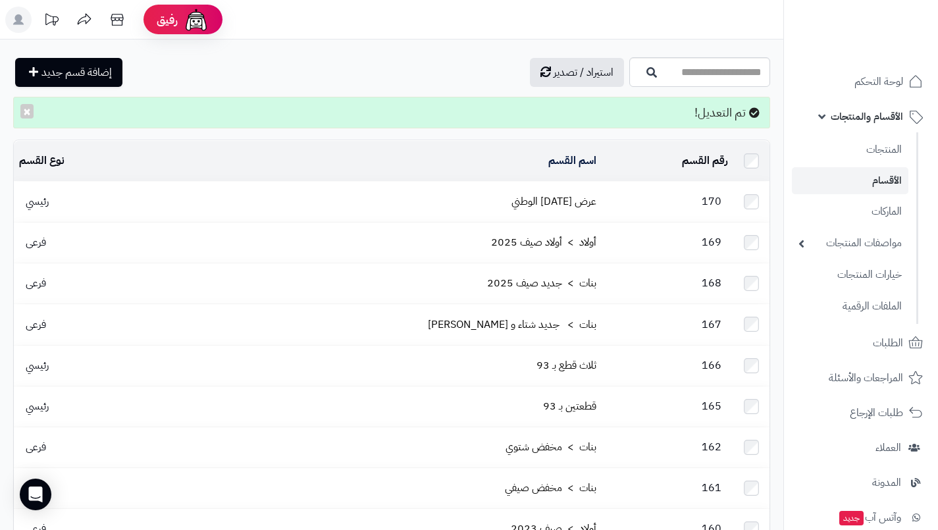
click at [375, 17] on header "رفيق ! الطلبات معالجة مكتمل إرجاع المنتجات العملاء المتواجدون الان 1768 عملاء م…" at bounding box center [469, 19] width 938 height 39
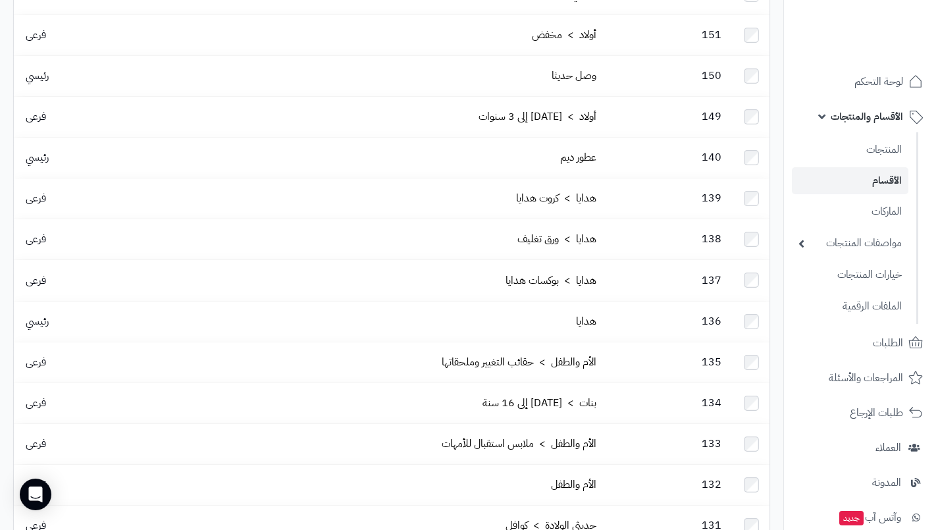
scroll to position [832, 0]
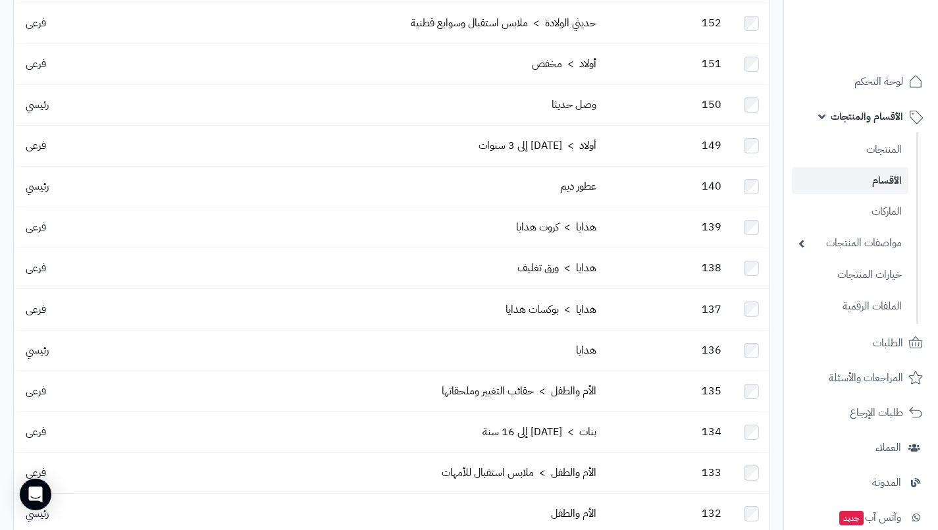
click at [657, 330] on td "136" at bounding box center [667, 350] width 132 height 40
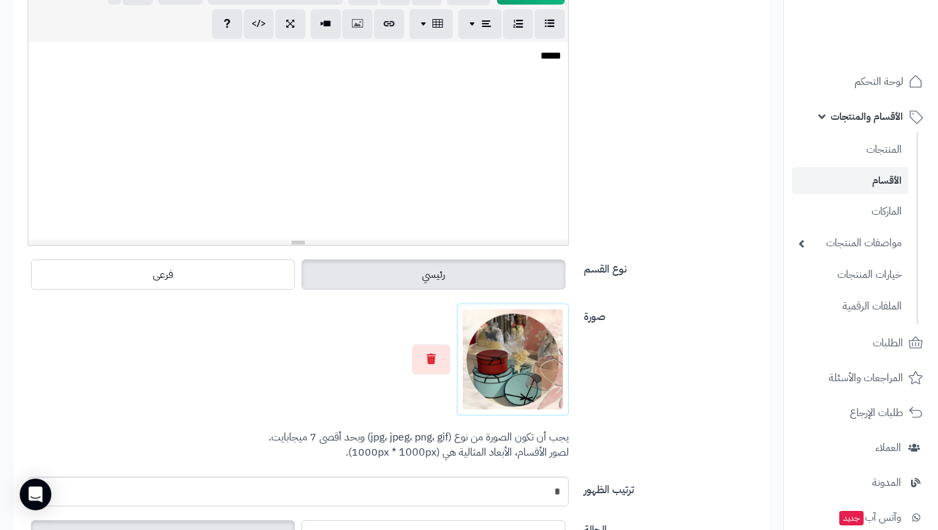
scroll to position [270, 0]
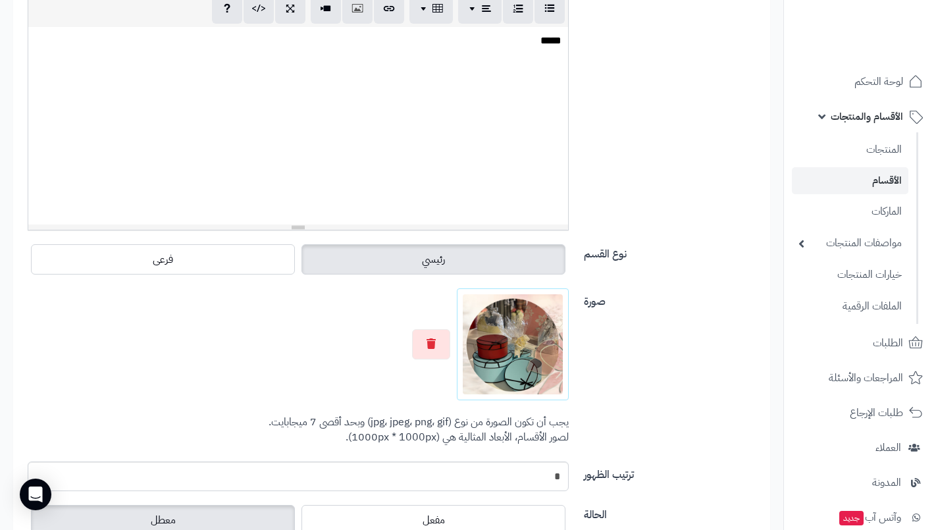
click at [653, 415] on div "صورة اختر الصورة الأساسية يجب أن تكون الصورة من نوع (jpg، jpeg، png، gif) وبحد …" at bounding box center [392, 374] width 748 height 173
click at [538, 372] on img at bounding box center [513, 344] width 100 height 100
click at [438, 355] on button "button" at bounding box center [431, 344] width 38 height 30
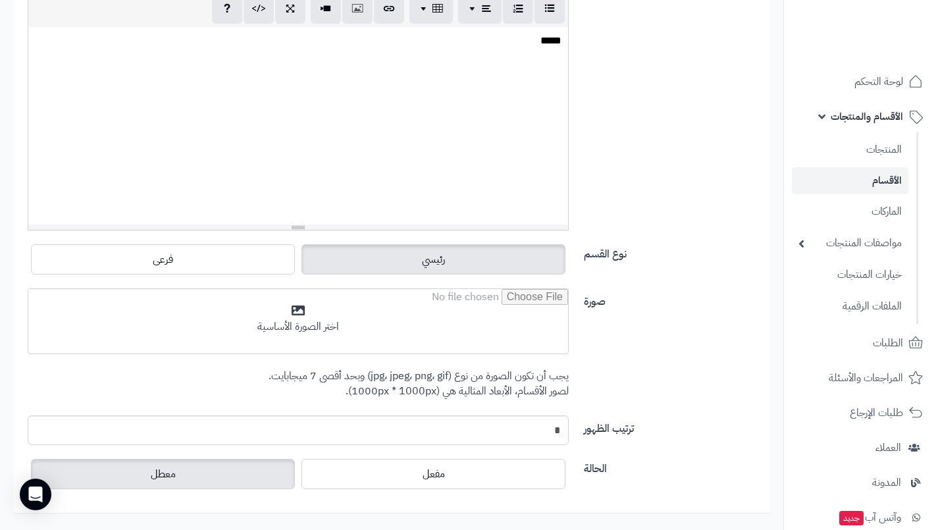
click at [474, 332] on input "file" at bounding box center [298, 322] width 540 height 66
type input "**********"
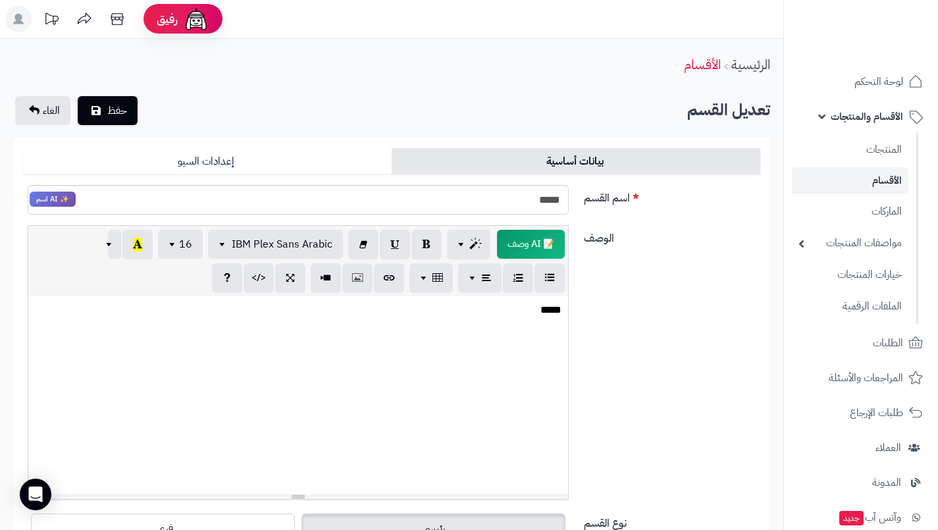
scroll to position [0, 0]
click at [127, 115] on button "حفظ" at bounding box center [108, 111] width 60 height 29
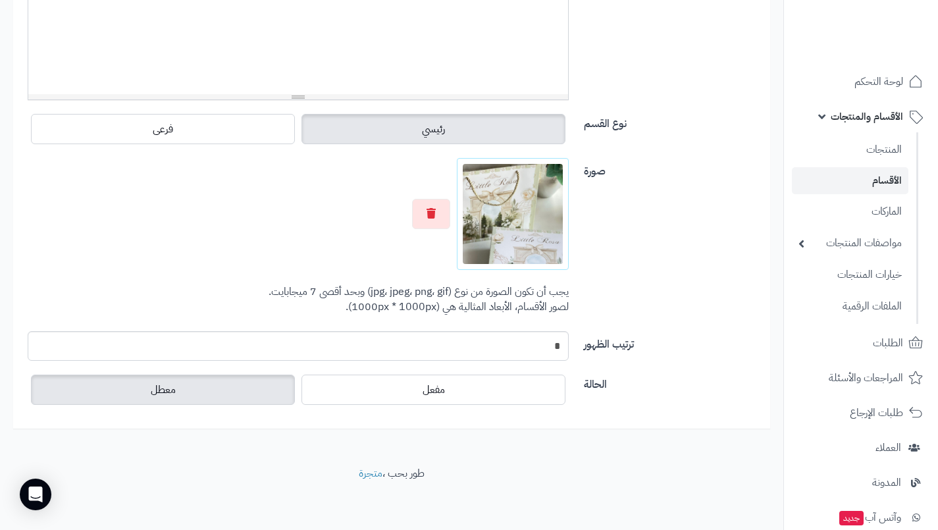
scroll to position [401, 0]
click at [376, 391] on label "مفعل" at bounding box center [433, 388] width 264 height 30
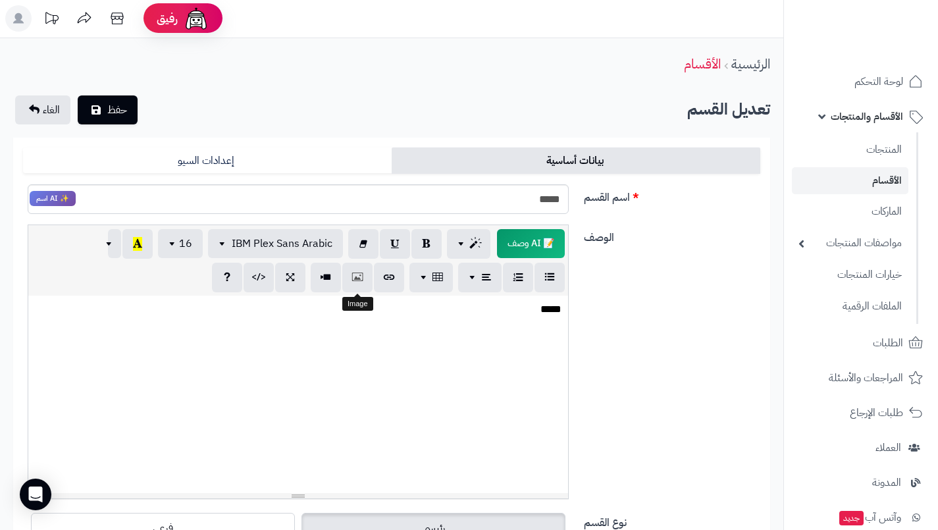
scroll to position [0, 0]
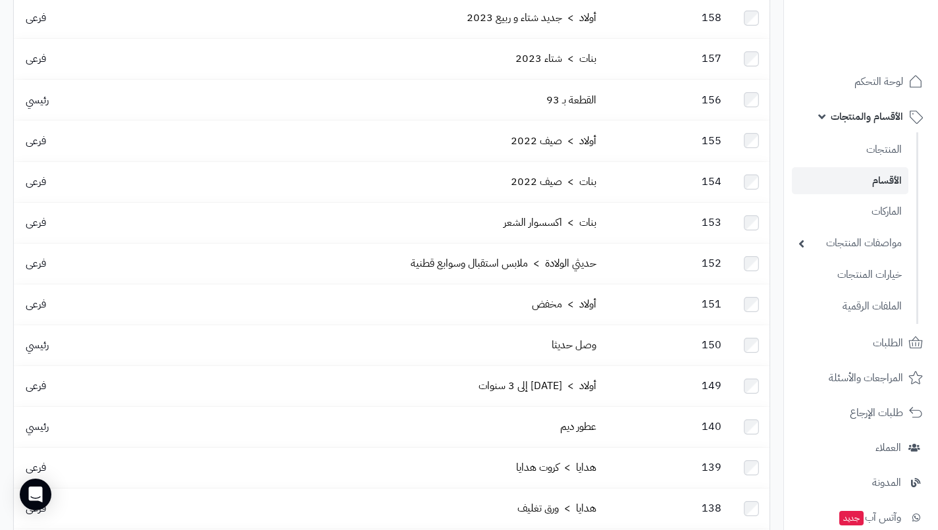
scroll to position [658, 0]
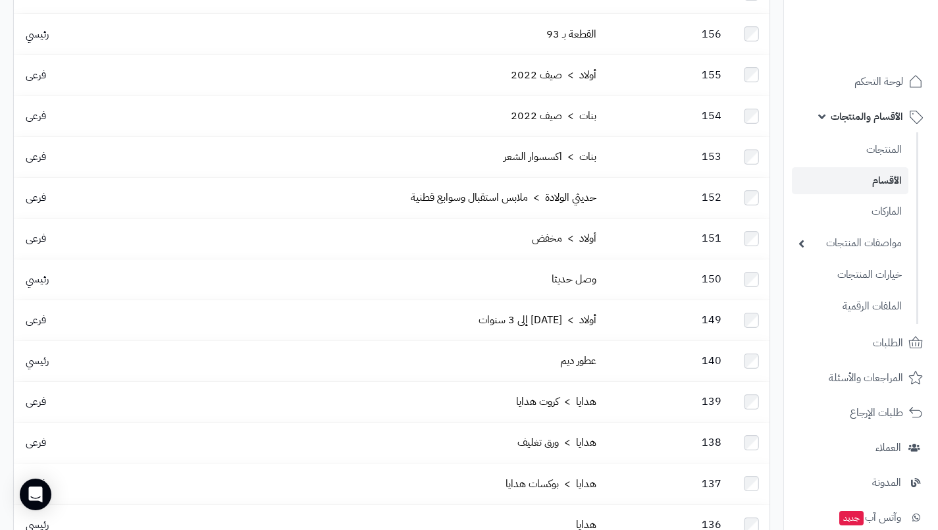
click at [609, 505] on td "136" at bounding box center [667, 525] width 132 height 40
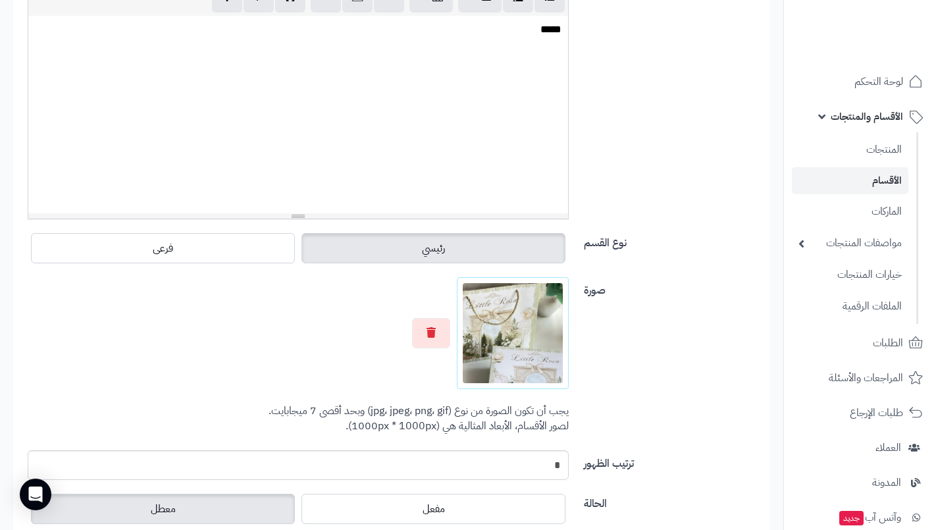
scroll to position [329, 0]
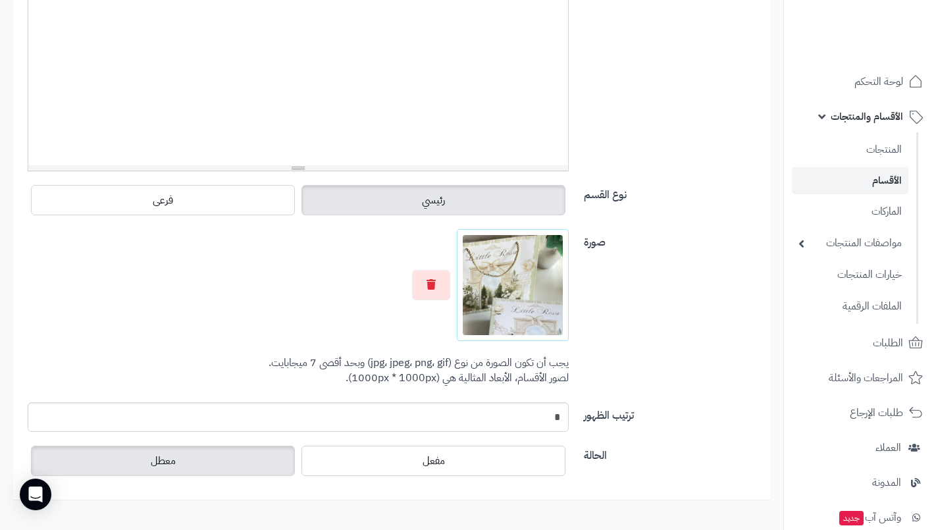
click at [505, 465] on label "مفعل" at bounding box center [433, 461] width 264 height 30
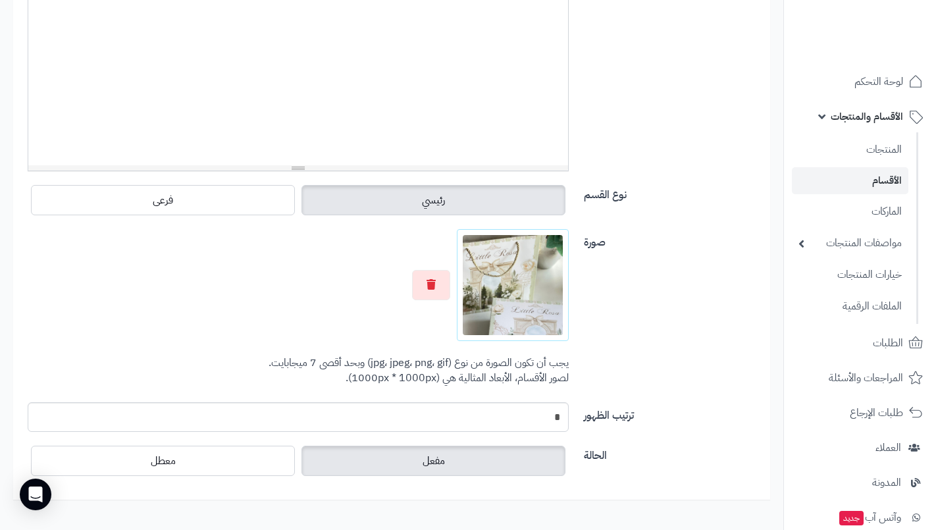
scroll to position [0, 0]
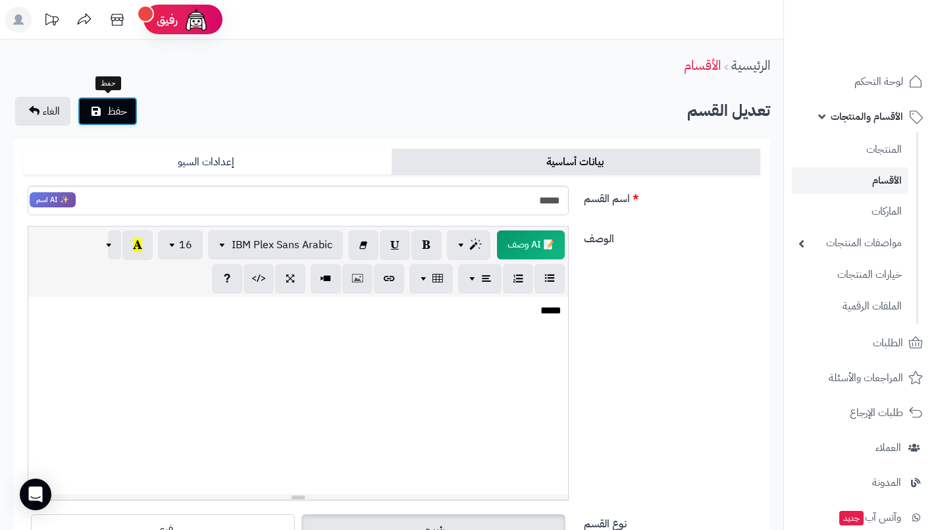
click at [126, 113] on button "حفظ" at bounding box center [108, 111] width 60 height 29
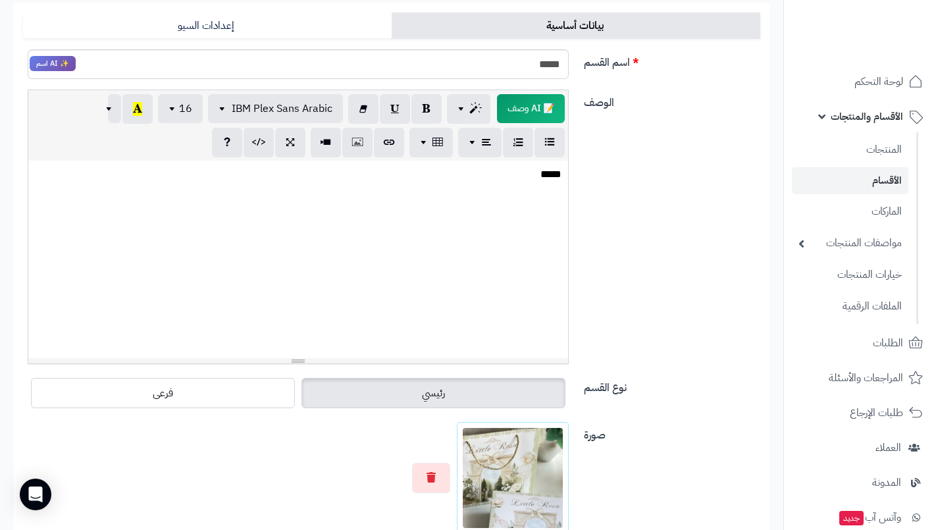
scroll to position [329, 0]
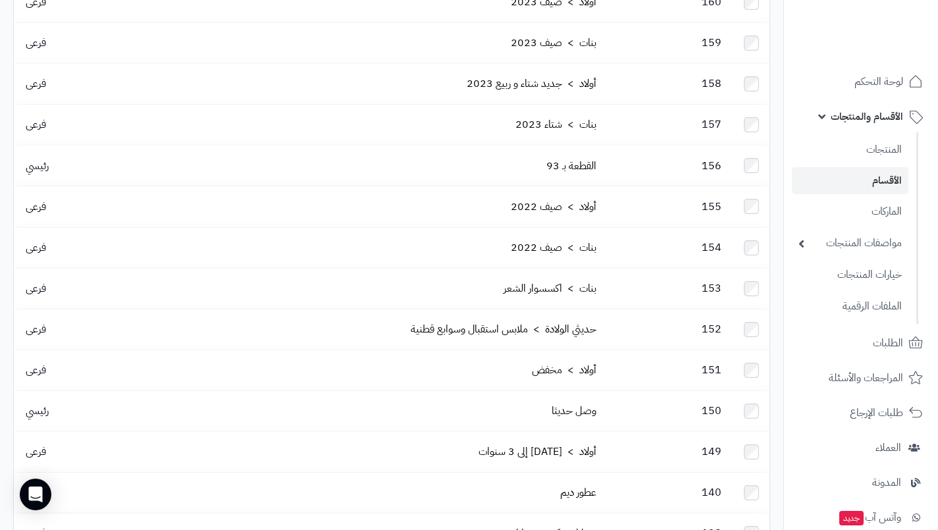
scroll to position [790, 0]
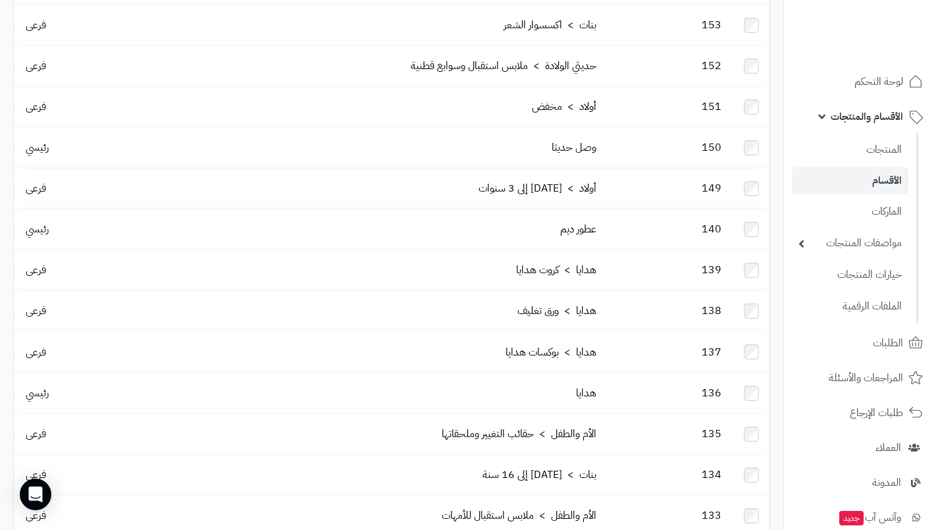
click at [629, 332] on td "137" at bounding box center [667, 352] width 132 height 40
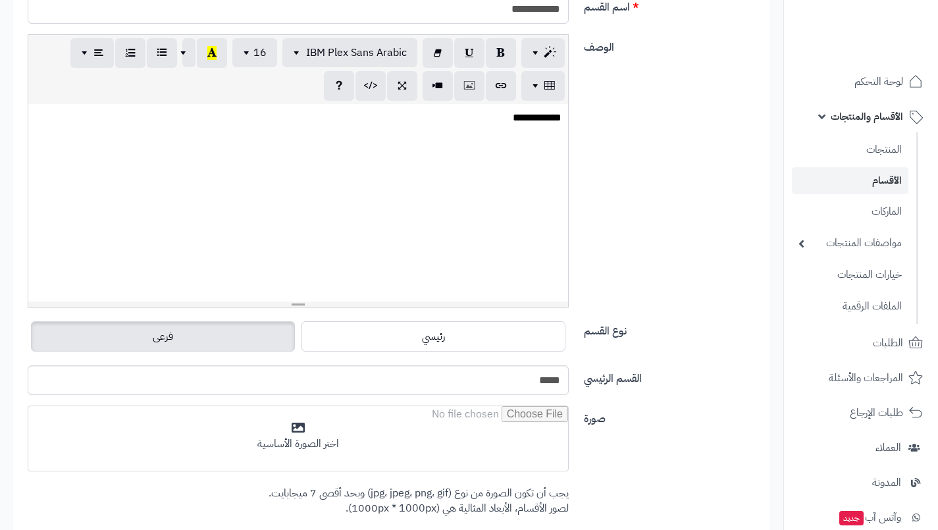
scroll to position [395, 0]
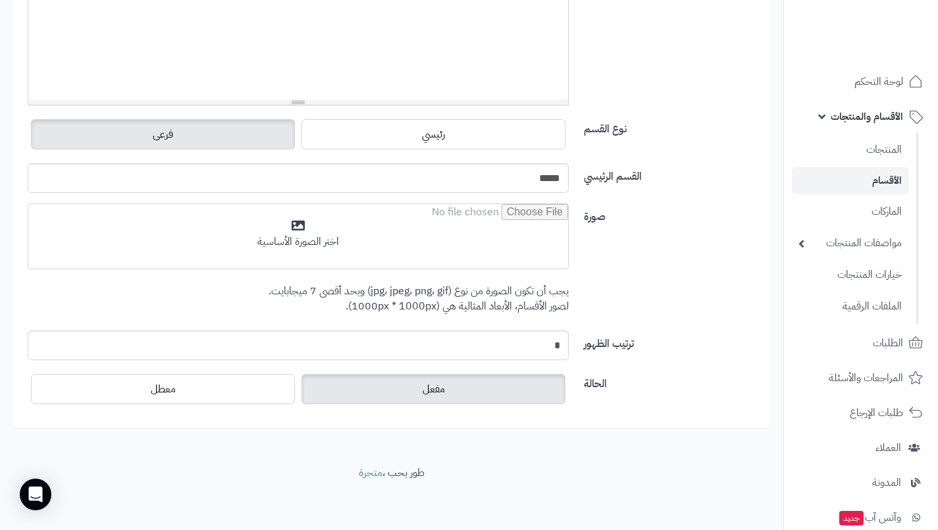
click at [263, 390] on label "معطل" at bounding box center [163, 389] width 264 height 30
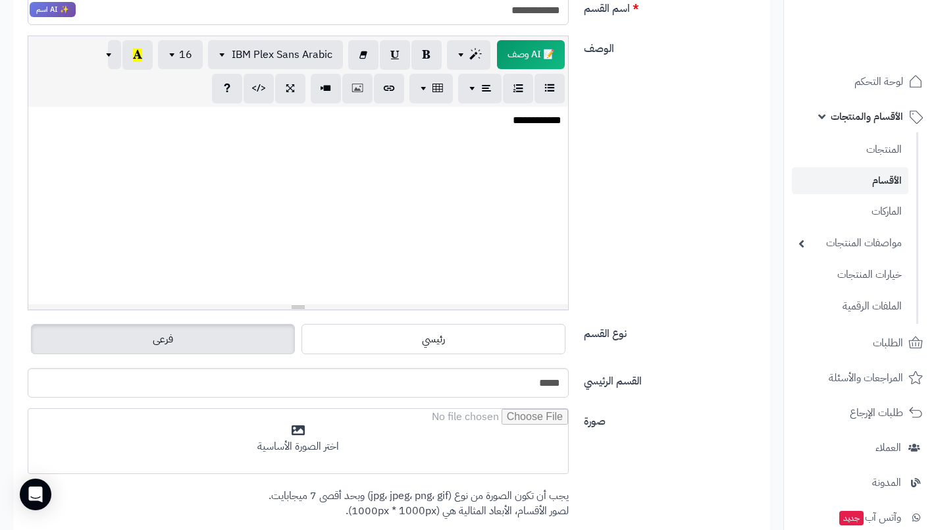
scroll to position [0, 0]
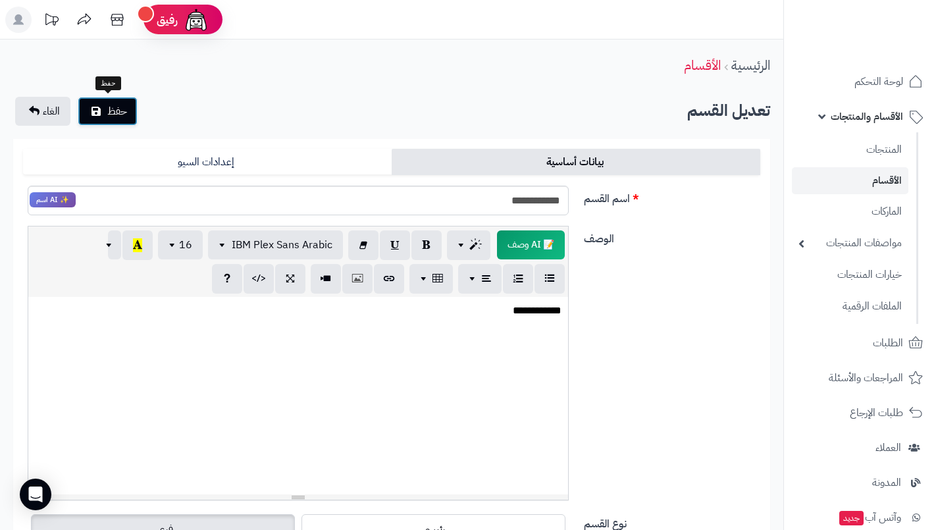
click at [90, 99] on button "حفظ" at bounding box center [108, 111] width 60 height 29
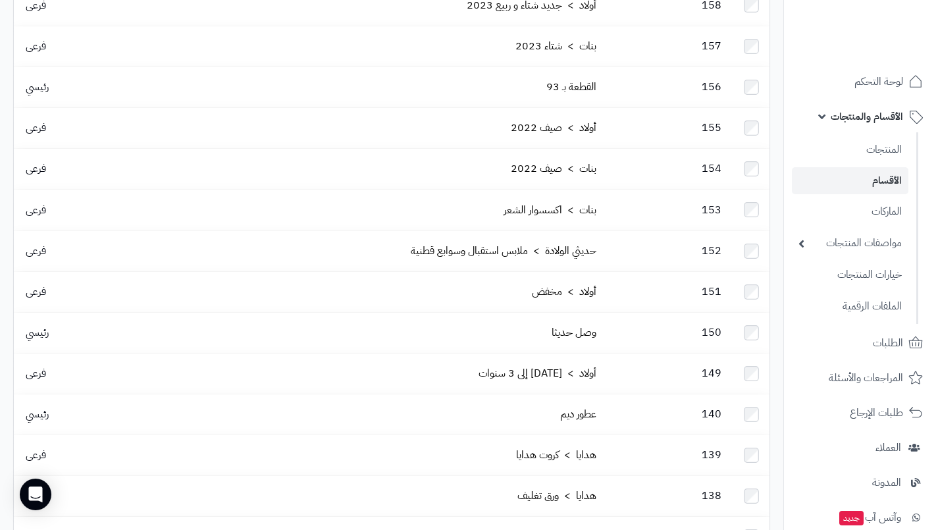
scroll to position [724, 0]
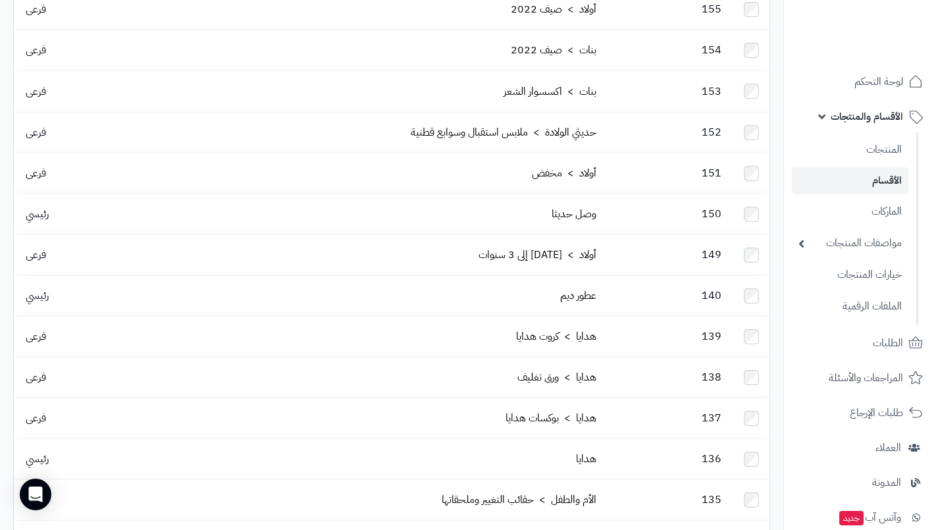
click at [618, 357] on td "138" at bounding box center [667, 377] width 132 height 40
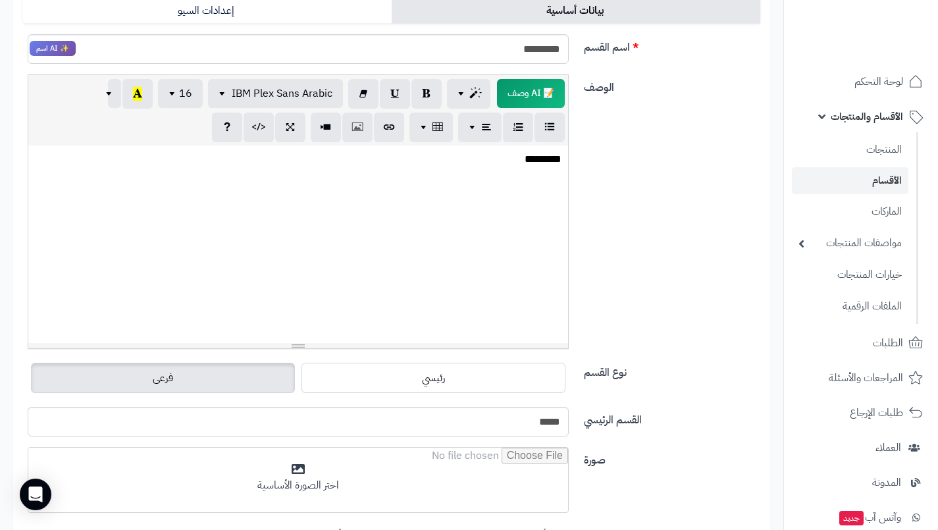
scroll to position [395, 0]
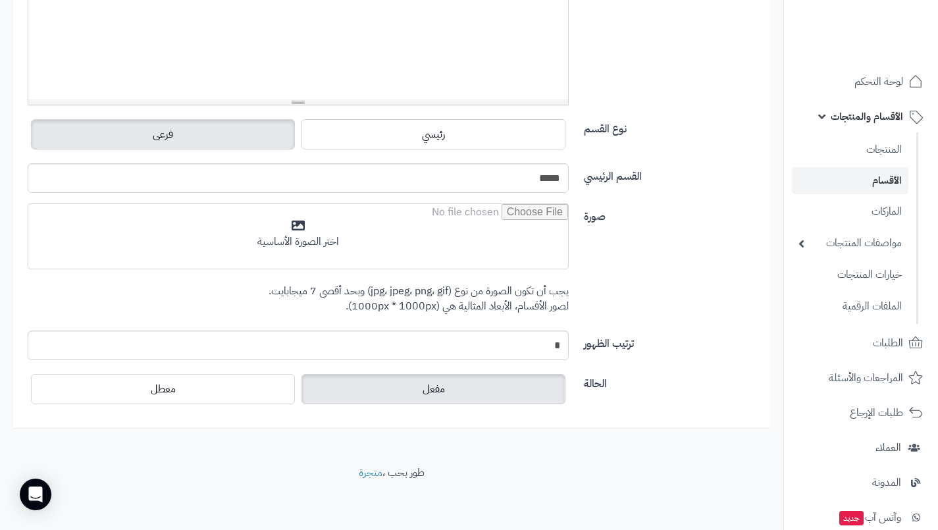
click at [226, 386] on label "معطل" at bounding box center [163, 389] width 264 height 30
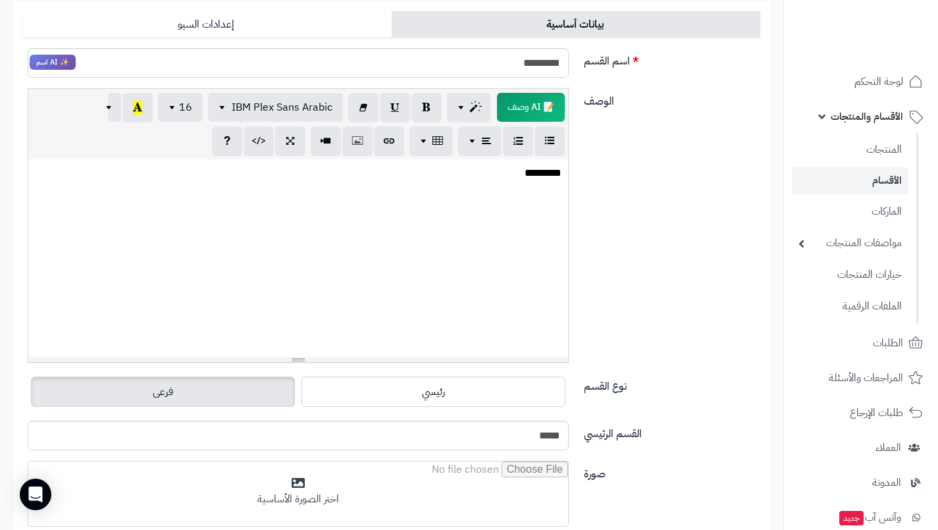
scroll to position [0, 0]
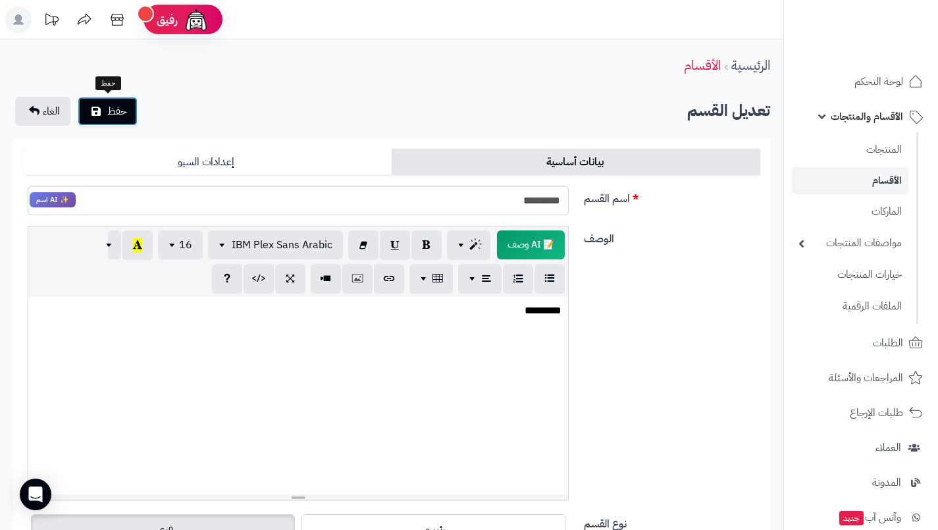
click at [116, 115] on span "حفظ" at bounding box center [117, 111] width 20 height 16
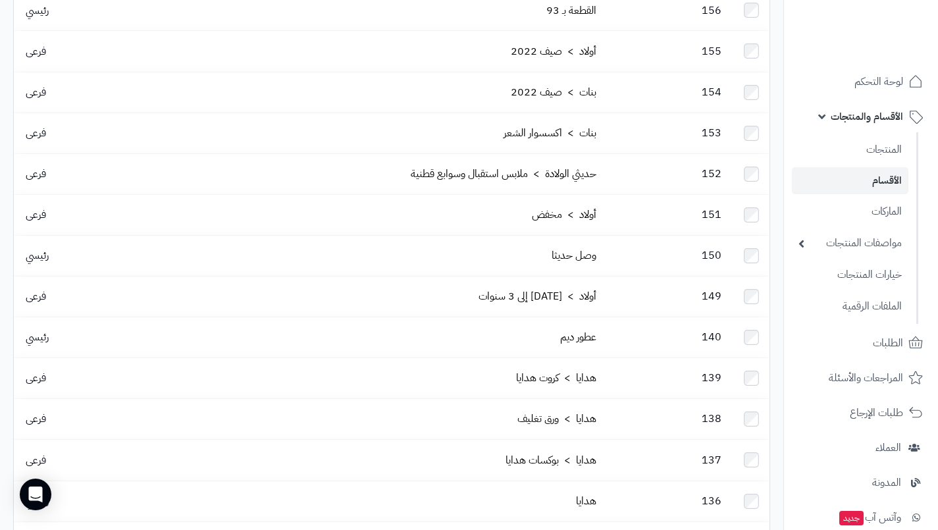
scroll to position [724, 0]
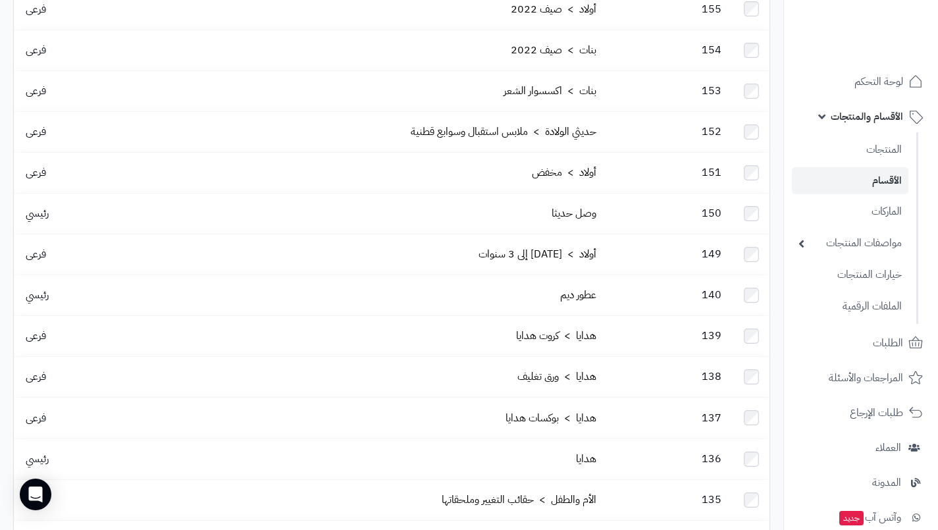
click at [484, 316] on td "هدايا > كروت هدايا" at bounding box center [372, 336] width 457 height 40
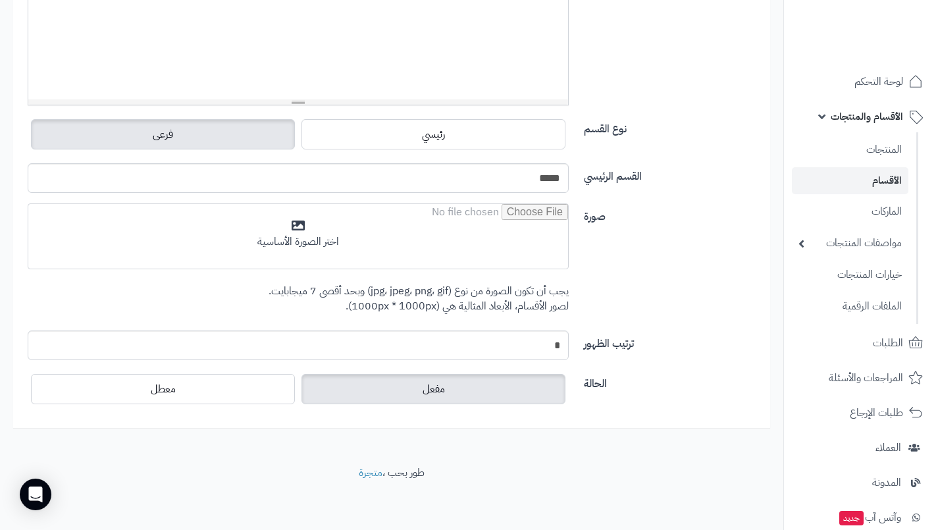
click at [241, 389] on label "معطل" at bounding box center [163, 389] width 264 height 30
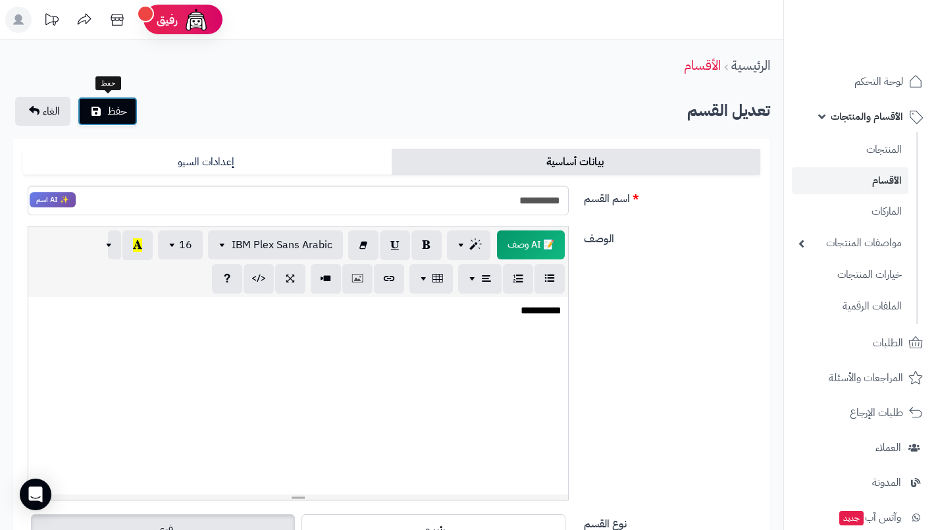
click at [134, 106] on button "حفظ" at bounding box center [108, 111] width 60 height 29
